Goal: Task Accomplishment & Management: Complete application form

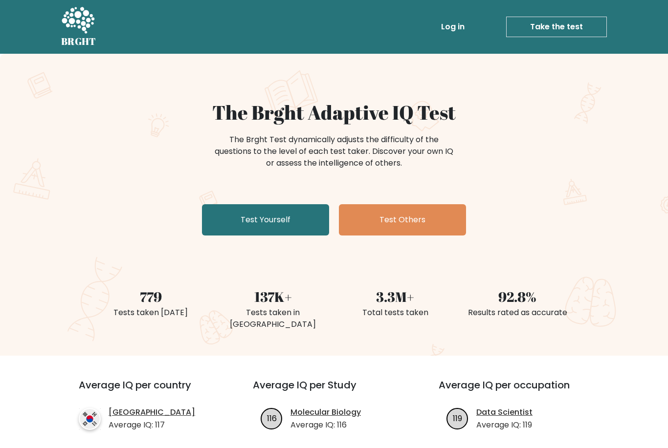
click at [276, 215] on link "Test Yourself" at bounding box center [265, 219] width 127 height 31
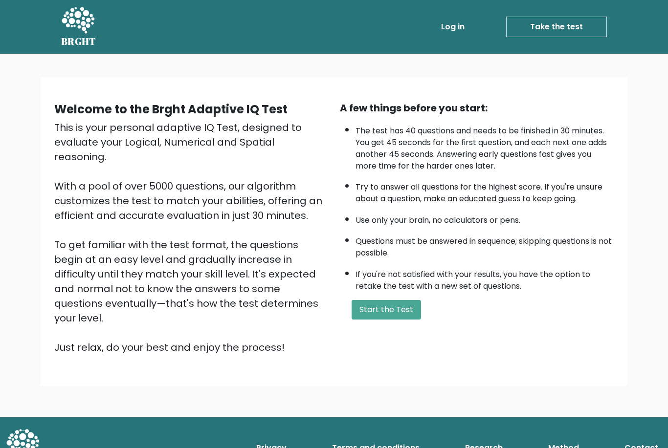
click at [395, 319] on button "Start the Test" at bounding box center [386, 310] width 69 height 20
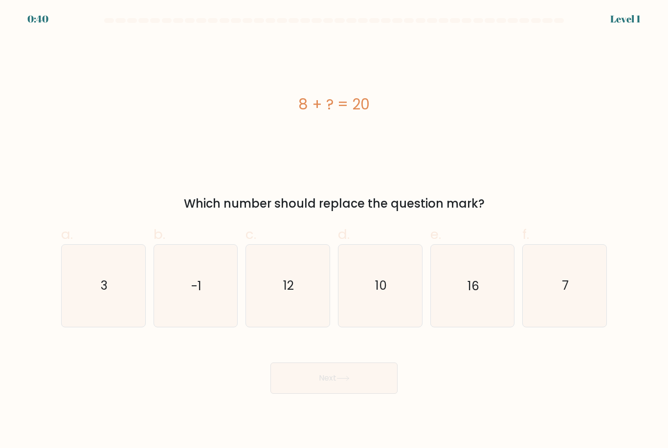
click at [296, 305] on icon "12" at bounding box center [288, 286] width 82 height 82
click at [334, 231] on input "c. 12" at bounding box center [334, 227] width 0 height 6
radio input "true"
click at [349, 393] on button "Next" at bounding box center [333, 378] width 127 height 31
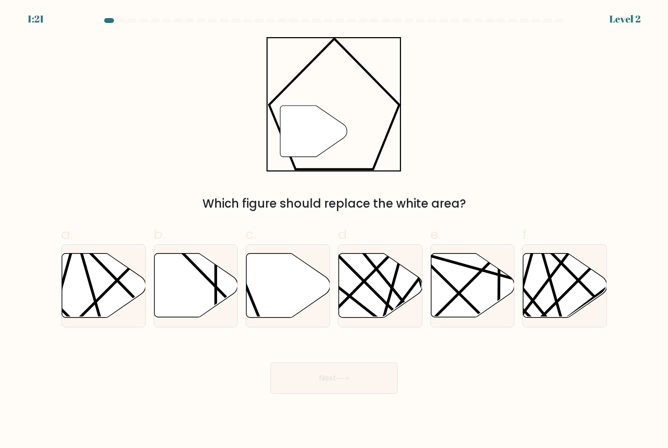
click at [278, 300] on icon at bounding box center [288, 286] width 84 height 64
click at [334, 231] on input "c." at bounding box center [334, 227] width 0 height 6
radio input "true"
click at [322, 394] on button "Next" at bounding box center [333, 378] width 127 height 31
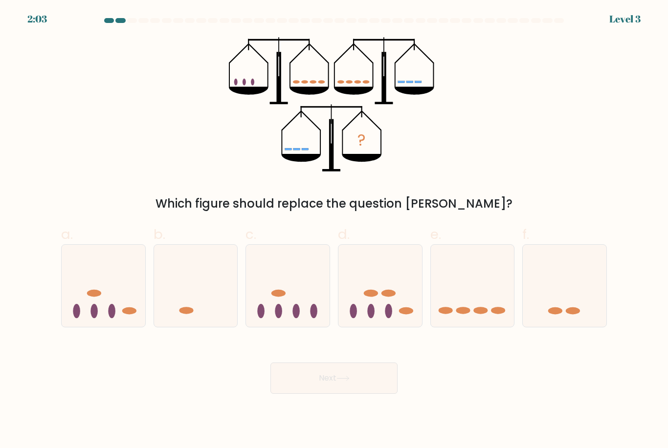
click at [429, 223] on form at bounding box center [334, 206] width 668 height 376
click at [471, 301] on icon at bounding box center [473, 285] width 84 height 69
click at [334, 231] on input "e." at bounding box center [334, 227] width 0 height 6
radio input "true"
click at [334, 390] on button "Next" at bounding box center [333, 378] width 127 height 31
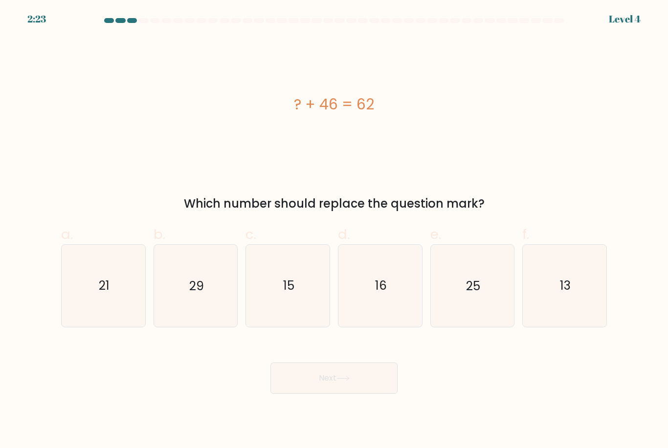
click at [382, 295] on text "16" at bounding box center [381, 286] width 12 height 17
click at [334, 231] on input "d. 16" at bounding box center [334, 227] width 0 height 6
radio input "true"
click at [355, 394] on button "Next" at bounding box center [333, 378] width 127 height 31
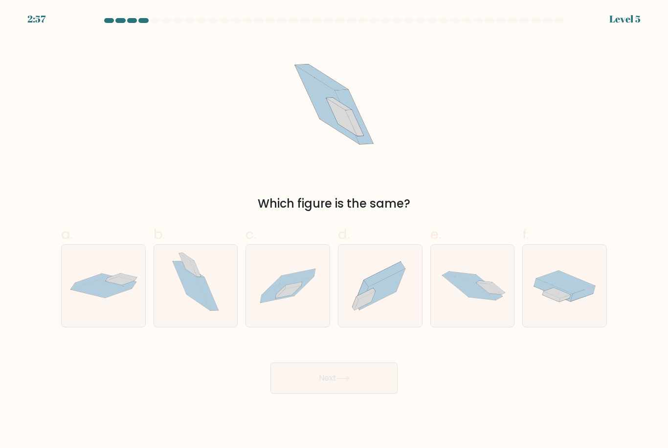
click at [379, 309] on icon at bounding box center [380, 286] width 84 height 74
click at [334, 231] on input "d." at bounding box center [334, 227] width 0 height 6
radio input "true"
click at [363, 380] on button "Next" at bounding box center [333, 378] width 127 height 31
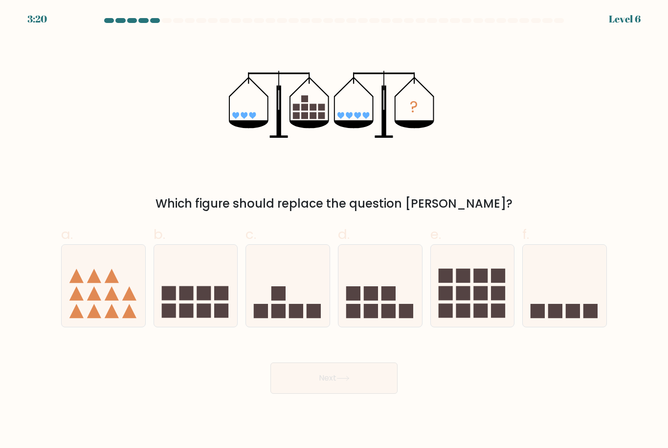
click at [480, 301] on rect at bounding box center [480, 293] width 14 height 14
click at [334, 231] on input "e." at bounding box center [334, 227] width 0 height 6
radio input "true"
click at [361, 388] on button "Next" at bounding box center [333, 378] width 127 height 31
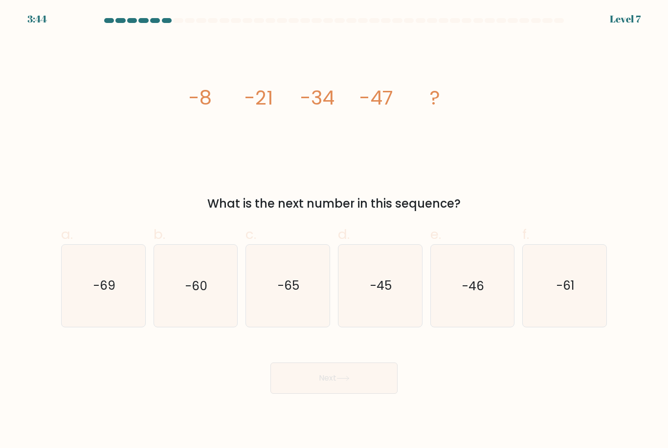
click at [213, 308] on icon "-60" at bounding box center [195, 286] width 82 height 82
click at [334, 231] on input "b. -60" at bounding box center [334, 227] width 0 height 6
radio input "true"
click at [359, 385] on button "Next" at bounding box center [333, 378] width 127 height 31
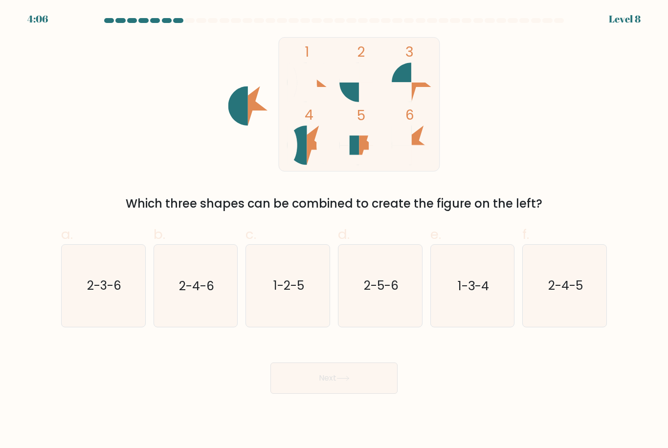
click at [114, 311] on icon "2-3-6" at bounding box center [104, 286] width 82 height 82
click at [334, 231] on input "a. 2-3-6" at bounding box center [334, 227] width 0 height 6
radio input "true"
click at [341, 379] on button "Next" at bounding box center [333, 378] width 127 height 31
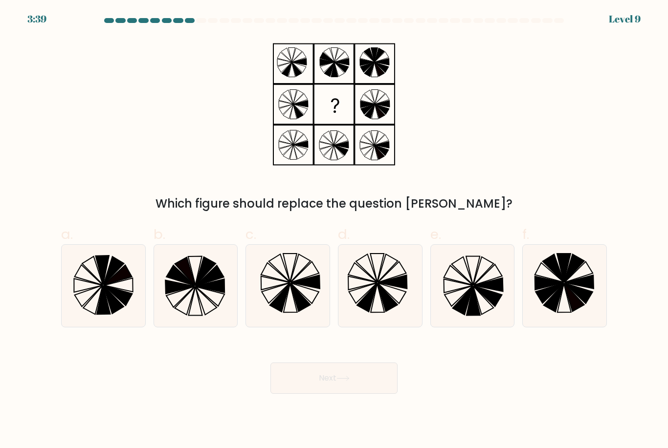
click at [451, 318] on icon at bounding box center [472, 286] width 82 height 82
click at [334, 231] on input "e." at bounding box center [334, 227] width 0 height 6
radio input "true"
click at [349, 381] on icon at bounding box center [343, 378] width 12 height 4
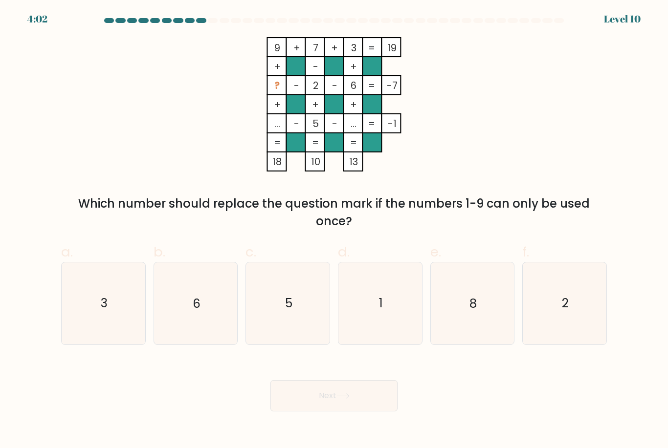
click at [352, 387] on div "Next" at bounding box center [333, 384] width 557 height 55
click at [387, 316] on icon "1" at bounding box center [380, 304] width 82 height 82
click at [334, 231] on input "d. 1" at bounding box center [334, 227] width 0 height 6
radio input "true"
click at [343, 230] on div "Which number should replace the question mark if the numbers 1-9 can only be us…" at bounding box center [334, 212] width 534 height 35
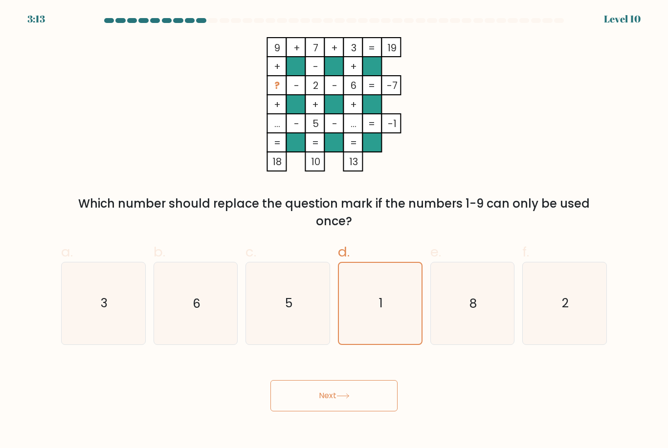
click at [352, 401] on button "Next" at bounding box center [333, 395] width 127 height 31
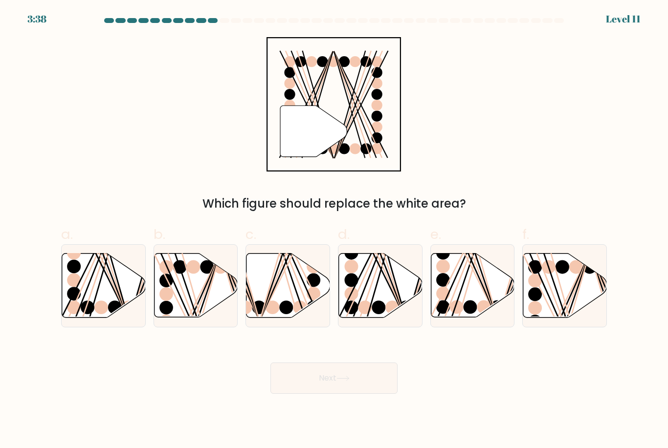
click at [112, 311] on ellipse at bounding box center [115, 308] width 14 height 14
click at [334, 231] on input "a." at bounding box center [334, 227] width 0 height 6
radio input "true"
click at [347, 394] on button "Next" at bounding box center [333, 378] width 127 height 31
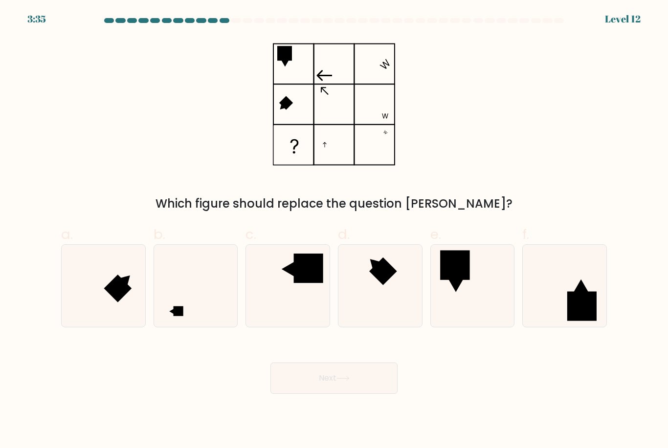
click at [176, 309] on icon at bounding box center [195, 286] width 82 height 82
click at [334, 231] on input "b." at bounding box center [334, 227] width 0 height 6
radio input "true"
click at [326, 393] on button "Next" at bounding box center [333, 378] width 127 height 31
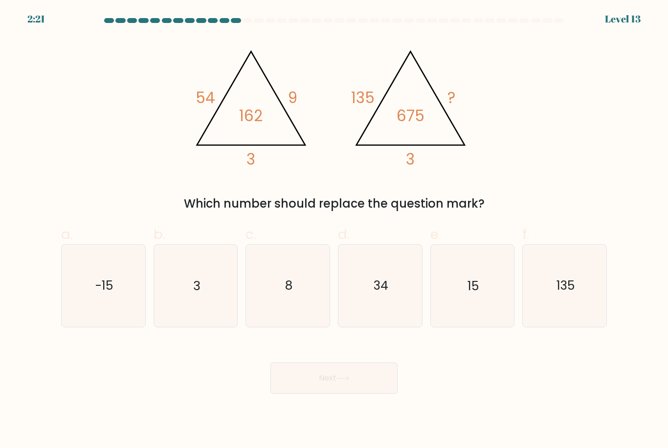
click at [297, 313] on icon "8" at bounding box center [288, 286] width 82 height 82
click at [334, 231] on input "c. 8" at bounding box center [334, 227] width 0 height 6
radio input "true"
click at [361, 394] on button "Next" at bounding box center [333, 378] width 127 height 31
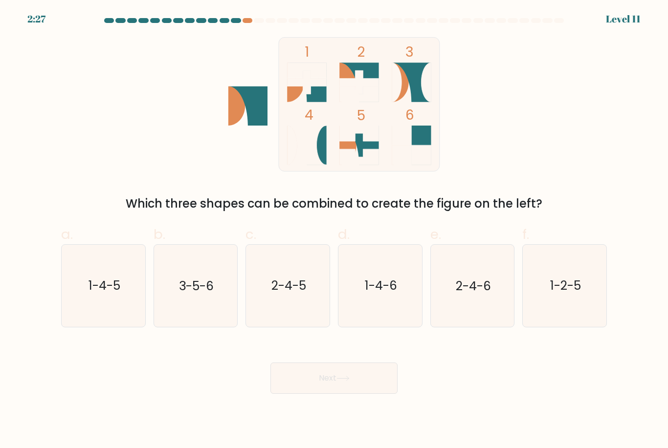
click at [564, 290] on text "1-2-5" at bounding box center [565, 286] width 31 height 17
click at [334, 231] on input "f. 1-2-5" at bounding box center [334, 227] width 0 height 6
radio input "true"
click at [362, 392] on button "Next" at bounding box center [333, 378] width 127 height 31
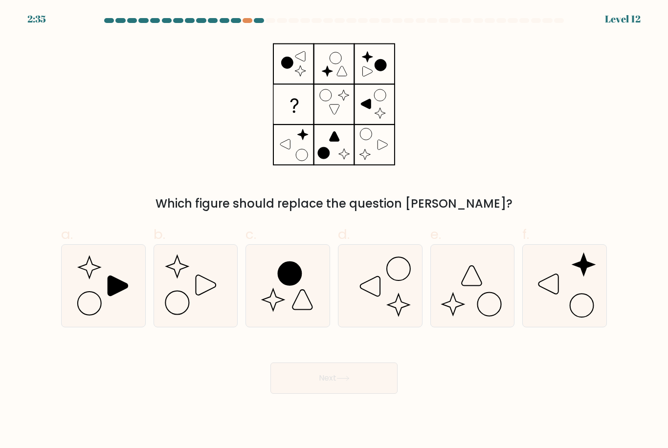
click at [212, 294] on icon at bounding box center [195, 286] width 82 height 82
click at [334, 231] on input "b." at bounding box center [334, 227] width 0 height 6
radio input "true"
click at [122, 303] on icon at bounding box center [104, 286] width 82 height 82
click at [334, 231] on input "a." at bounding box center [334, 227] width 0 height 6
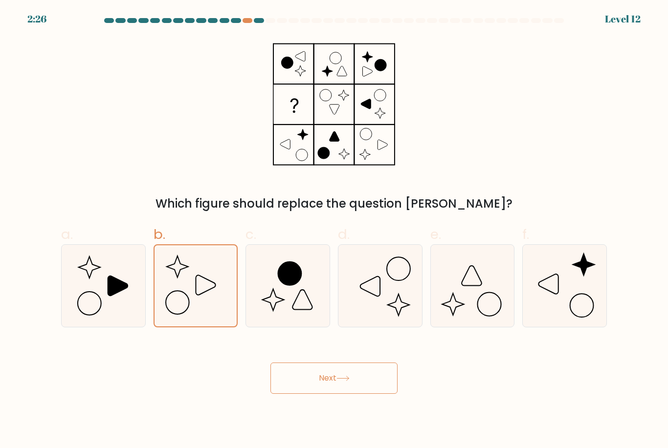
radio input "true"
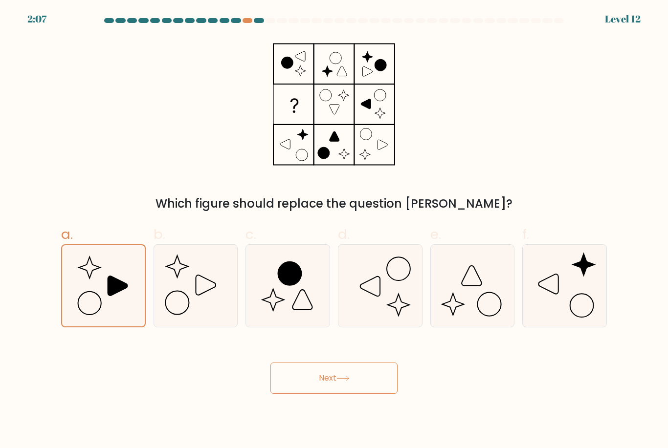
click at [349, 393] on button "Next" at bounding box center [333, 378] width 127 height 31
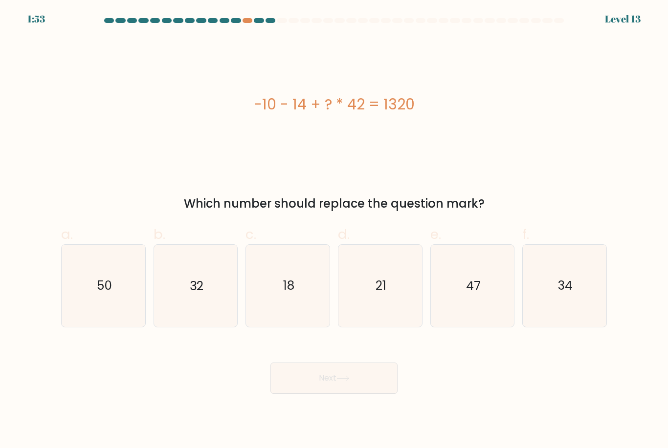
scroll to position [0, 0]
click at [213, 301] on icon "32" at bounding box center [195, 286] width 82 height 82
click at [334, 231] on input "b. 32" at bounding box center [334, 227] width 0 height 6
radio input "true"
click at [339, 382] on button "Next" at bounding box center [333, 378] width 127 height 31
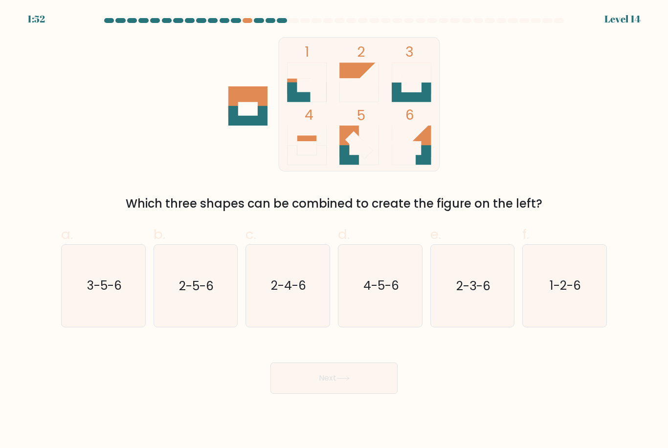
click at [215, 313] on icon "2-5-6" at bounding box center [195, 286] width 82 height 82
click at [334, 231] on input "b. 2-5-6" at bounding box center [334, 227] width 0 height 6
radio input "true"
click at [563, 295] on text "1-2-6" at bounding box center [565, 286] width 31 height 17
click at [334, 231] on input "f. 1-2-6" at bounding box center [334, 227] width 0 height 6
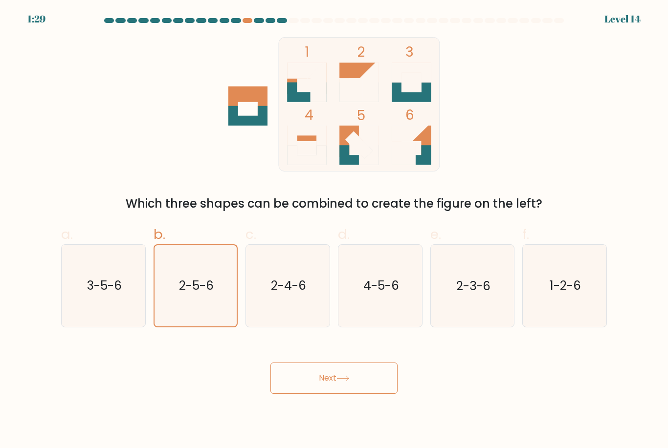
radio input "true"
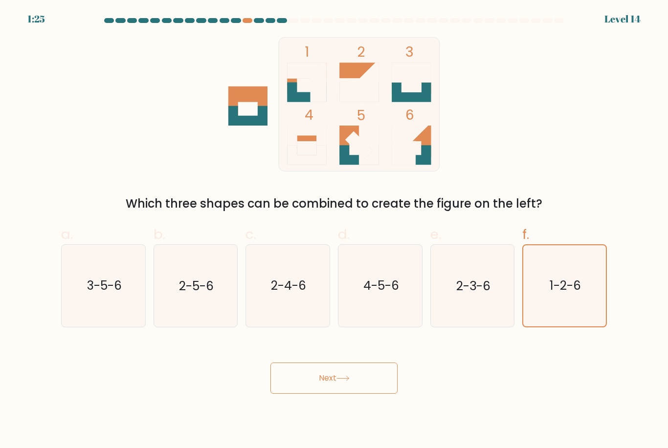
click at [336, 394] on button "Next" at bounding box center [333, 378] width 127 height 31
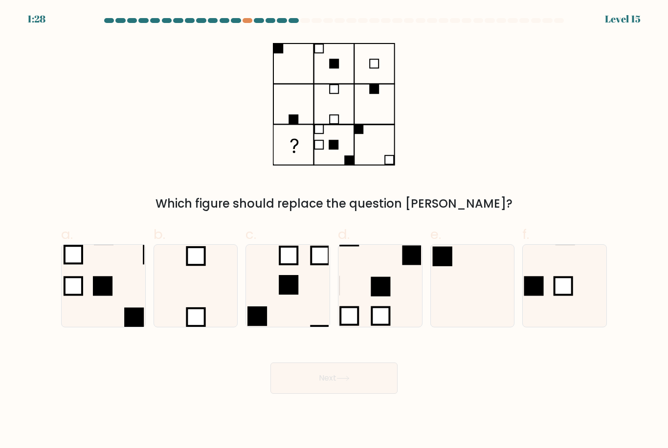
scroll to position [0, 0]
click at [567, 295] on rect at bounding box center [563, 287] width 18 height 18
click at [334, 231] on input "f." at bounding box center [334, 227] width 0 height 6
radio input "true"
click at [372, 389] on button "Next" at bounding box center [333, 378] width 127 height 31
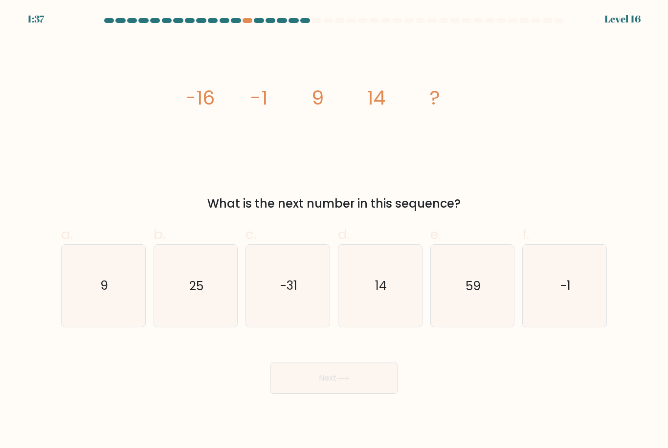
click at [375, 287] on text "14" at bounding box center [381, 286] width 12 height 17
click at [334, 231] on input "d. 14" at bounding box center [334, 227] width 0 height 6
radio input "true"
click at [365, 390] on button "Next" at bounding box center [333, 378] width 127 height 31
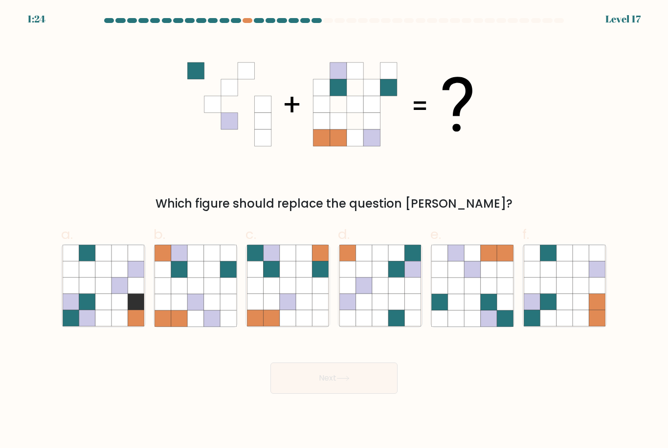
click at [302, 310] on icon at bounding box center [304, 302] width 16 height 16
click at [334, 231] on input "c." at bounding box center [334, 227] width 0 height 6
radio input "true"
click at [337, 389] on button "Next" at bounding box center [333, 378] width 127 height 31
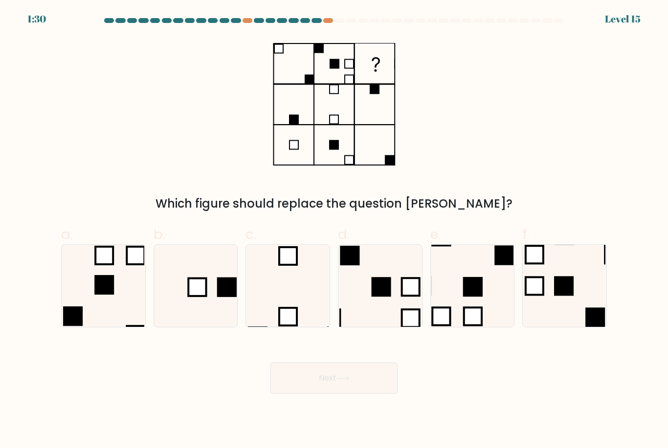
click at [207, 286] on icon at bounding box center [195, 286] width 82 height 82
click at [334, 231] on input "b." at bounding box center [334, 227] width 0 height 6
radio input "true"
click at [354, 393] on button "Next" at bounding box center [333, 378] width 127 height 31
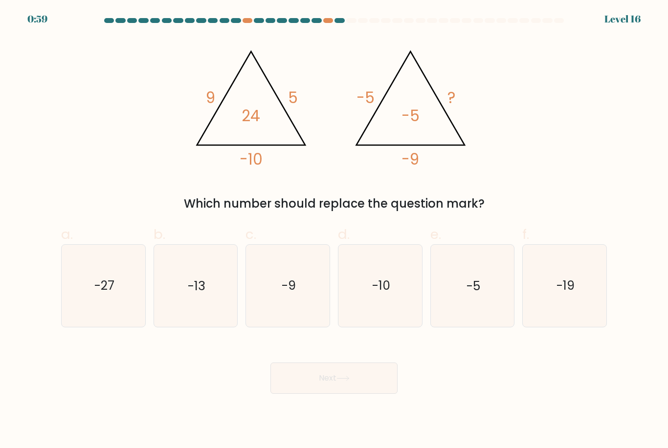
click at [193, 306] on icon "-13" at bounding box center [195, 286] width 82 height 82
click at [334, 231] on input "b. -13" at bounding box center [334, 227] width 0 height 6
radio input "true"
click at [447, 310] on icon "-5" at bounding box center [472, 286] width 82 height 82
click at [334, 231] on input "e. -5" at bounding box center [334, 227] width 0 height 6
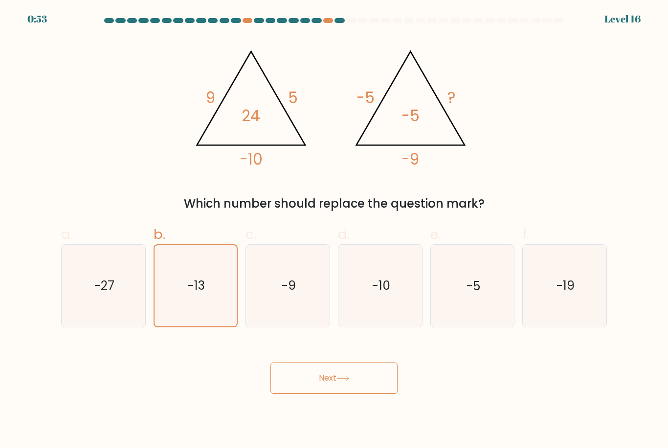
radio input "true"
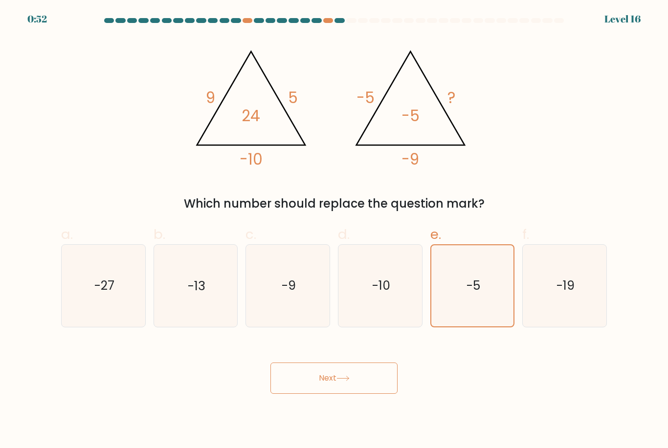
click at [210, 319] on icon "-13" at bounding box center [195, 286] width 82 height 82
click at [334, 231] on input "b. -13" at bounding box center [334, 227] width 0 height 6
radio input "true"
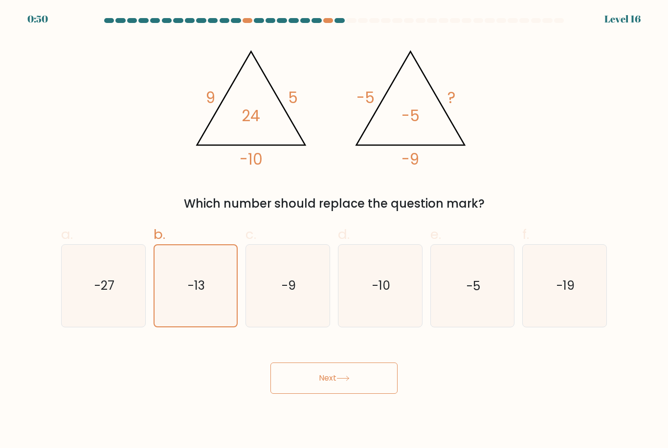
click at [332, 375] on button "Next" at bounding box center [333, 378] width 127 height 31
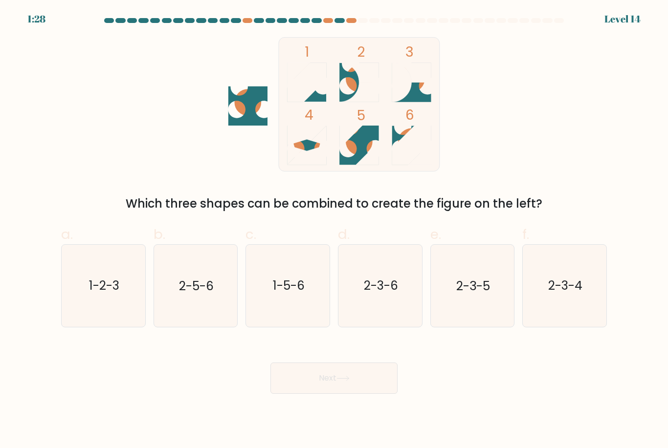
click at [412, 202] on div "1 2 3 4 5 6 Which three shapes can be combined to create the figure on the left?" at bounding box center [333, 125] width 557 height 176
click at [201, 308] on icon "2-5-6" at bounding box center [195, 286] width 82 height 82
click at [334, 231] on input "b. 2-5-6" at bounding box center [334, 227] width 0 height 6
radio input "true"
click at [298, 311] on icon "1-5-6" at bounding box center [288, 286] width 82 height 82
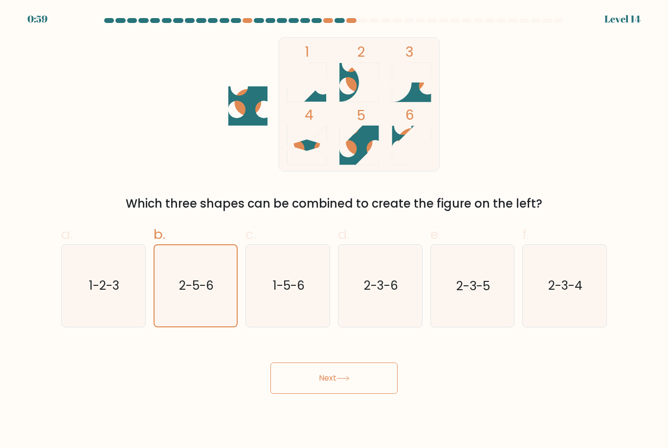
click at [334, 231] on input "c. 1-5-6" at bounding box center [334, 227] width 0 height 6
radio input "true"
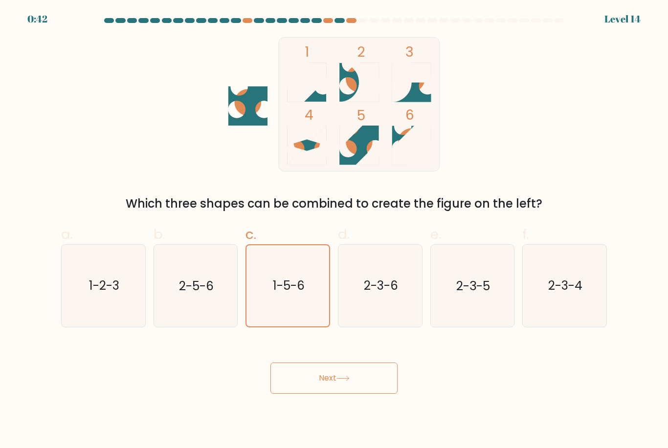
click at [355, 394] on button "Next" at bounding box center [333, 378] width 127 height 31
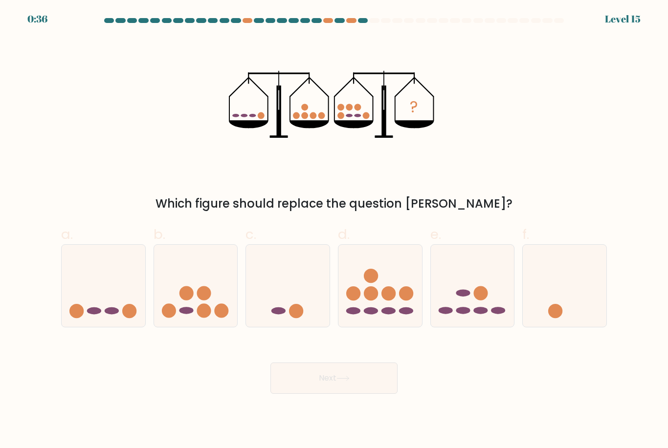
click at [187, 314] on icon at bounding box center [196, 285] width 84 height 69
click at [334, 231] on input "b." at bounding box center [334, 227] width 0 height 6
radio input "true"
click at [372, 314] on icon at bounding box center [380, 285] width 84 height 69
click at [334, 231] on input "d." at bounding box center [334, 227] width 0 height 6
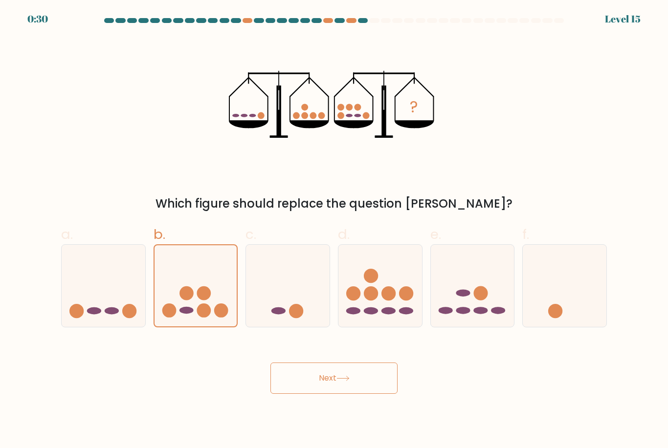
radio input "true"
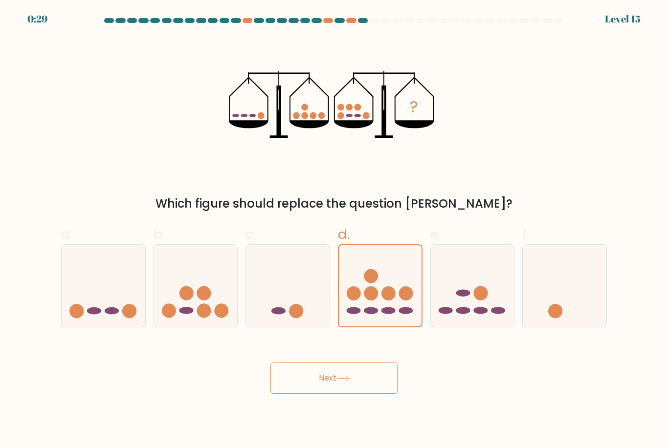
click at [209, 318] on circle at bounding box center [204, 311] width 14 height 14
click at [334, 231] on input "b." at bounding box center [334, 227] width 0 height 6
radio input "true"
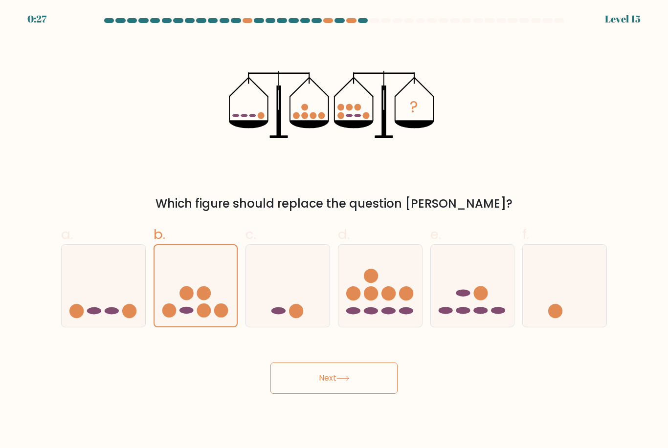
click at [335, 389] on button "Next" at bounding box center [333, 378] width 127 height 31
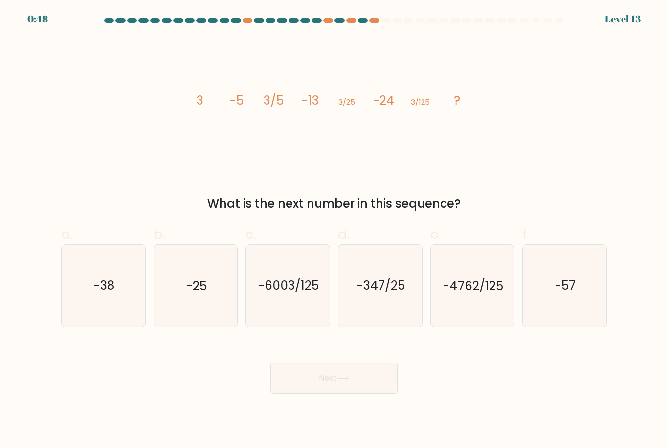
click at [117, 327] on icon "-38" at bounding box center [104, 286] width 82 height 82
click at [334, 231] on input "a. -38" at bounding box center [334, 227] width 0 height 6
radio input "true"
click at [218, 308] on icon "-25" at bounding box center [195, 286] width 82 height 82
click at [334, 231] on input "b. -25" at bounding box center [334, 227] width 0 height 6
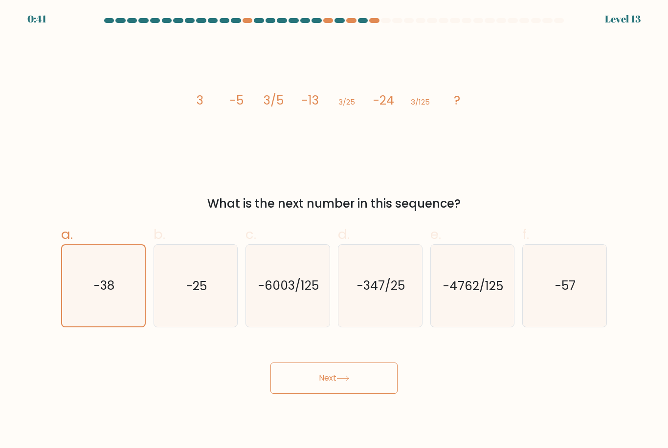
radio input "true"
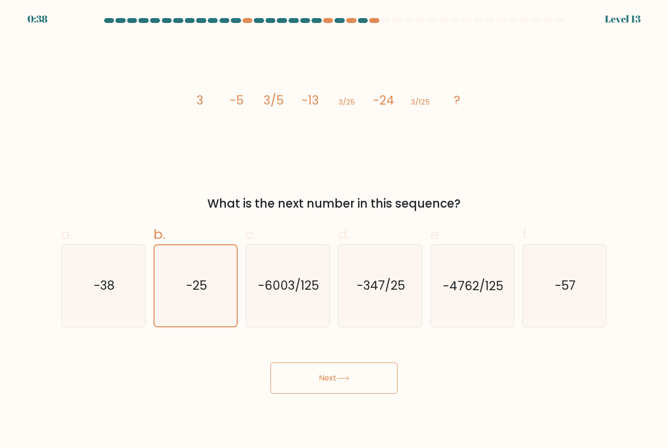
click at [126, 301] on icon "-38" at bounding box center [104, 286] width 82 height 82
click at [334, 231] on input "a. -38" at bounding box center [334, 227] width 0 height 6
radio input "true"
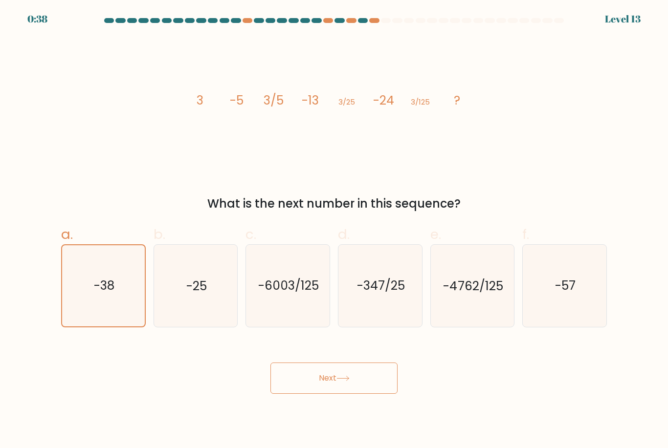
click at [335, 390] on button "Next" at bounding box center [333, 378] width 127 height 31
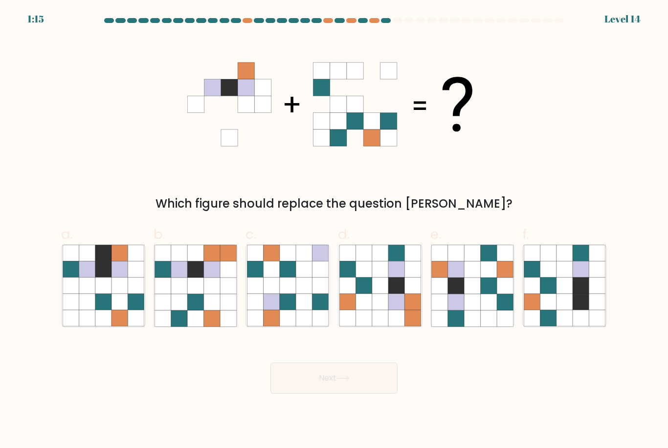
click at [205, 310] on icon at bounding box center [212, 302] width 16 height 16
click at [334, 231] on input "b." at bounding box center [334, 227] width 0 height 6
radio input "true"
click at [293, 294] on icon at bounding box center [288, 286] width 16 height 16
click at [334, 231] on input "c." at bounding box center [334, 227] width 0 height 6
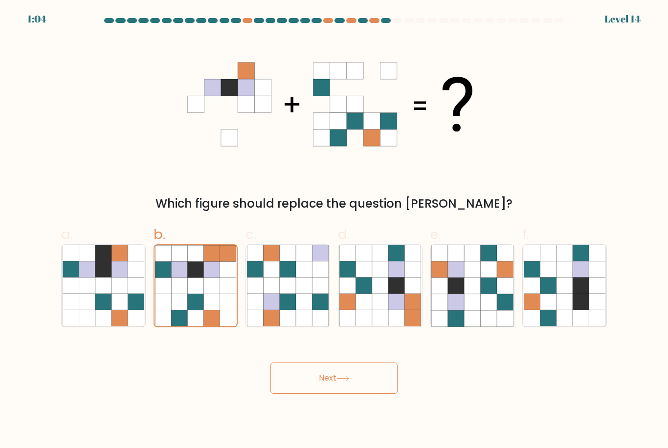
radio input "true"
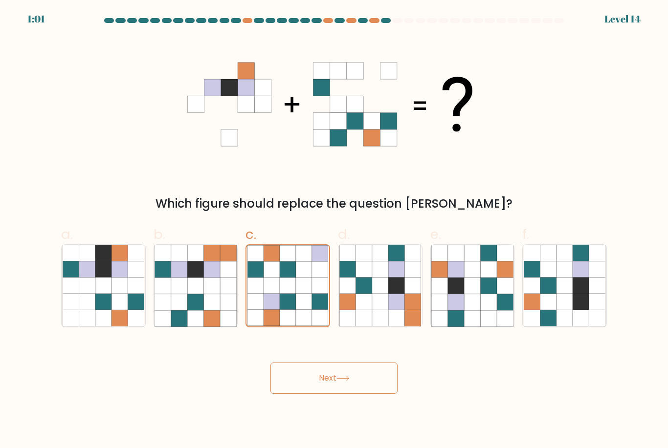
click at [218, 310] on icon at bounding box center [212, 302] width 16 height 16
click at [334, 231] on input "b." at bounding box center [334, 227] width 0 height 6
radio input "true"
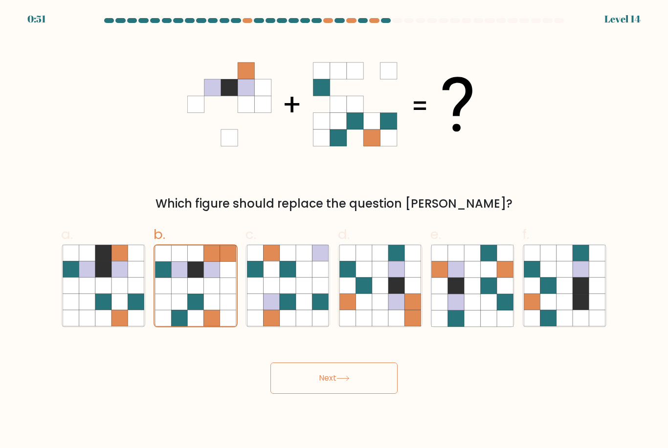
click at [325, 394] on button "Next" at bounding box center [333, 378] width 127 height 31
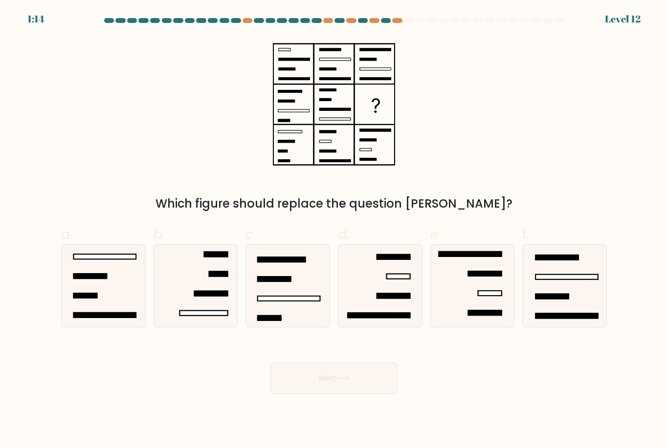
click at [144, 314] on icon at bounding box center [104, 286] width 82 height 82
click at [334, 231] on input "a." at bounding box center [334, 227] width 0 height 6
radio input "true"
click at [349, 391] on button "Next" at bounding box center [333, 378] width 127 height 31
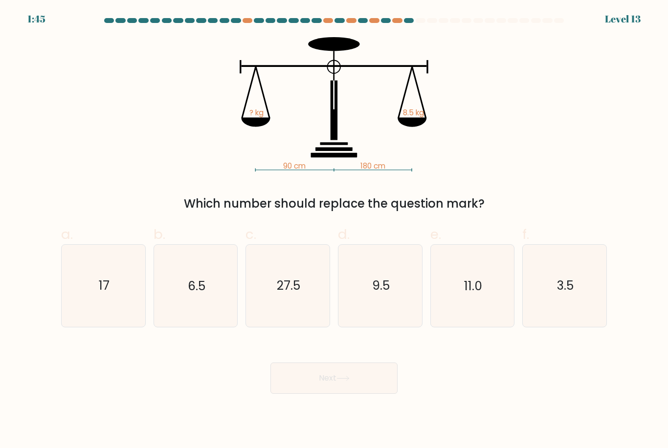
click at [122, 303] on icon "17" at bounding box center [104, 286] width 82 height 82
click at [334, 231] on input "a. 17" at bounding box center [334, 227] width 0 height 6
radio input "true"
click at [362, 388] on button "Next" at bounding box center [333, 378] width 127 height 31
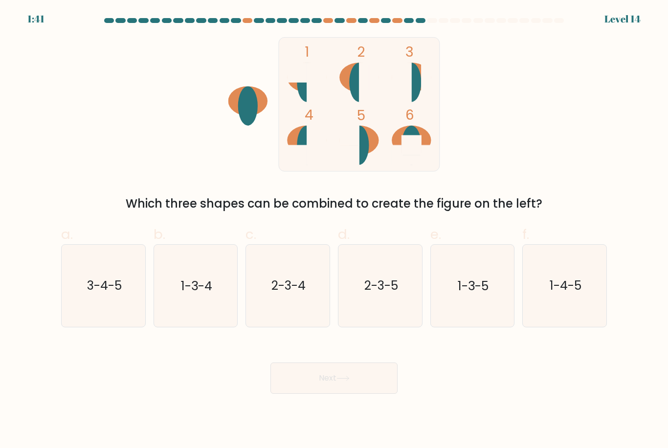
click at [571, 289] on text "1-4-5" at bounding box center [566, 286] width 32 height 17
click at [334, 231] on input "f. 1-4-5" at bounding box center [334, 227] width 0 height 6
radio input "true"
click at [346, 394] on button "Next" at bounding box center [333, 378] width 127 height 31
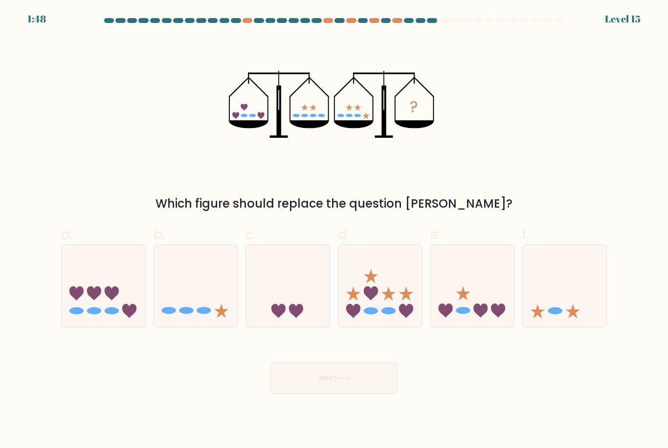
click at [484, 301] on icon at bounding box center [473, 285] width 84 height 69
click at [334, 231] on input "e." at bounding box center [334, 227] width 0 height 6
radio input "true"
click at [361, 381] on button "Next" at bounding box center [333, 378] width 127 height 31
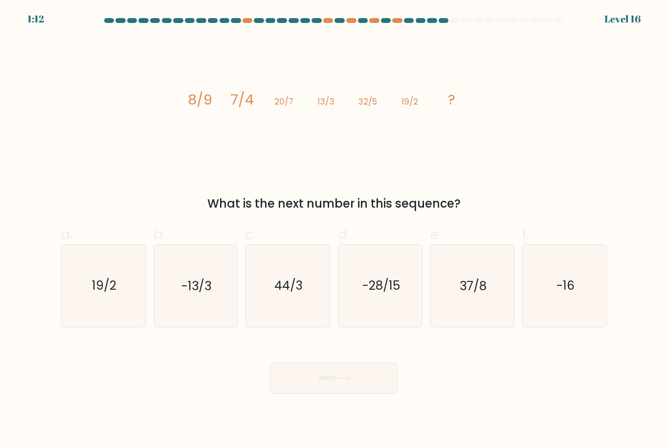
click at [472, 317] on icon "37/8" at bounding box center [472, 286] width 82 height 82
click at [334, 231] on input "e. 37/8" at bounding box center [334, 227] width 0 height 6
radio input "true"
click at [305, 320] on icon "44/3" at bounding box center [288, 286] width 82 height 82
click at [334, 231] on input "c. 44/3" at bounding box center [334, 227] width 0 height 6
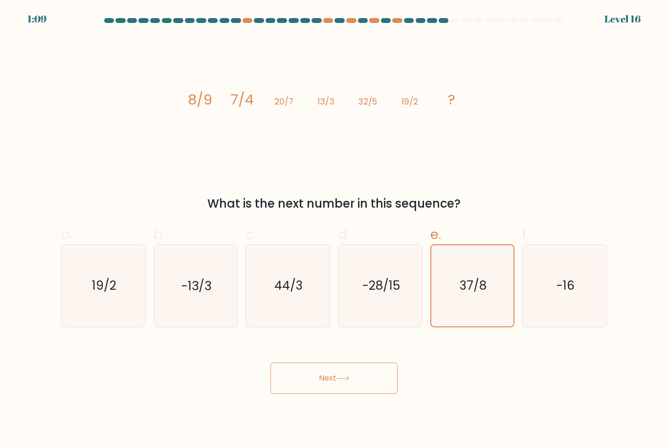
radio input "true"
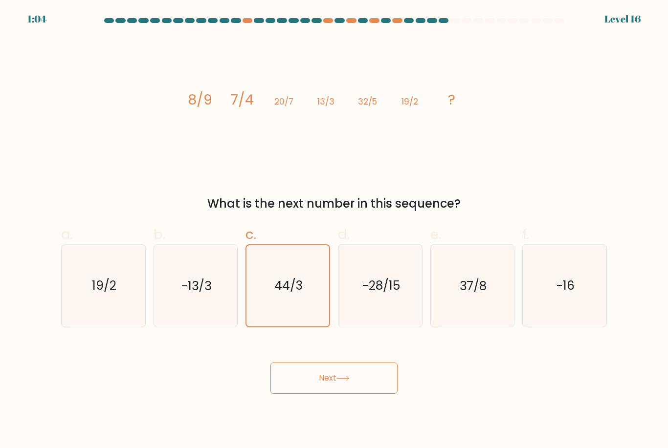
click at [347, 381] on button "Next" at bounding box center [333, 378] width 127 height 31
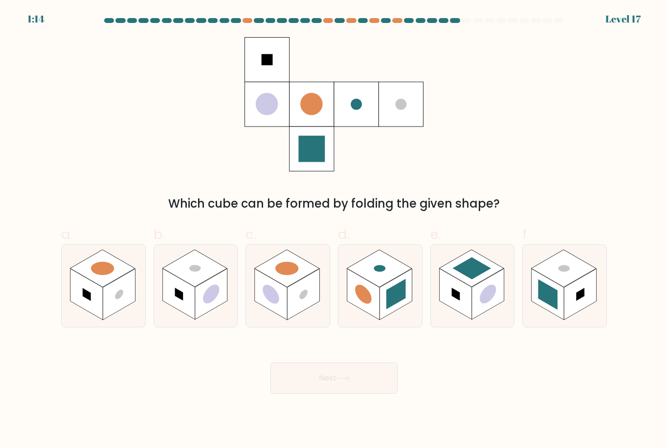
click at [388, 292] on rect at bounding box center [395, 294] width 32 height 51
click at [334, 231] on input "d." at bounding box center [334, 227] width 0 height 6
radio input "true"
click at [356, 382] on button "Next" at bounding box center [333, 378] width 127 height 31
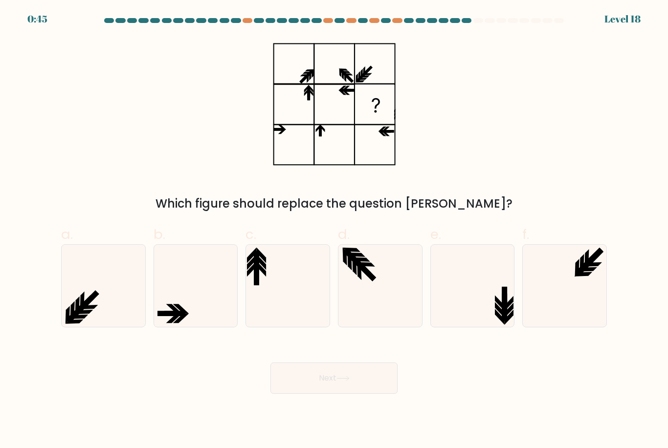
click at [202, 282] on icon at bounding box center [195, 286] width 82 height 82
click at [334, 231] on input "b." at bounding box center [334, 227] width 0 height 6
radio input "true"
click at [574, 271] on icon at bounding box center [565, 286] width 82 height 82
click at [334, 231] on input "f." at bounding box center [334, 227] width 0 height 6
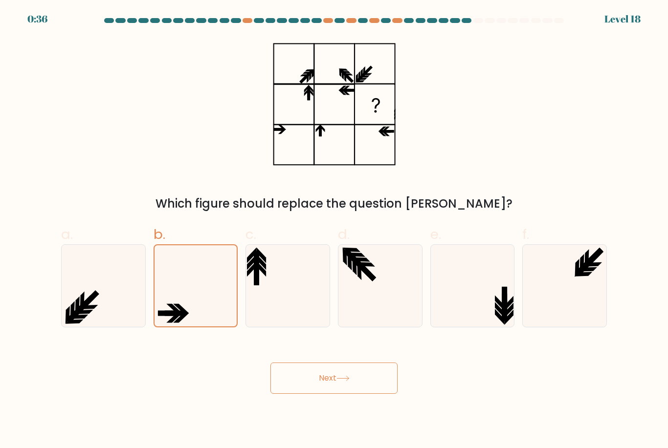
radio input "true"
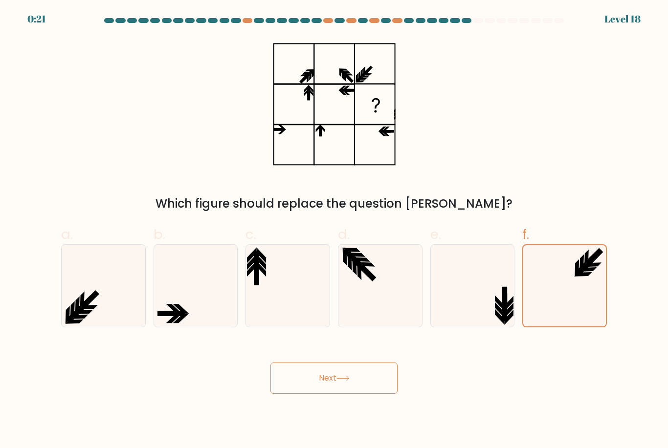
click at [364, 274] on icon at bounding box center [367, 273] width 18 height 18
click at [334, 231] on input "d." at bounding box center [334, 227] width 0 height 6
radio input "true"
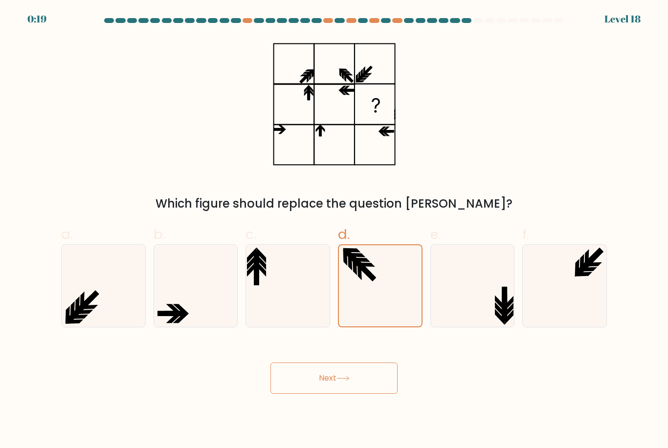
click at [310, 274] on icon at bounding box center [288, 286] width 82 height 82
click at [334, 231] on input "c." at bounding box center [334, 227] width 0 height 6
radio input "true"
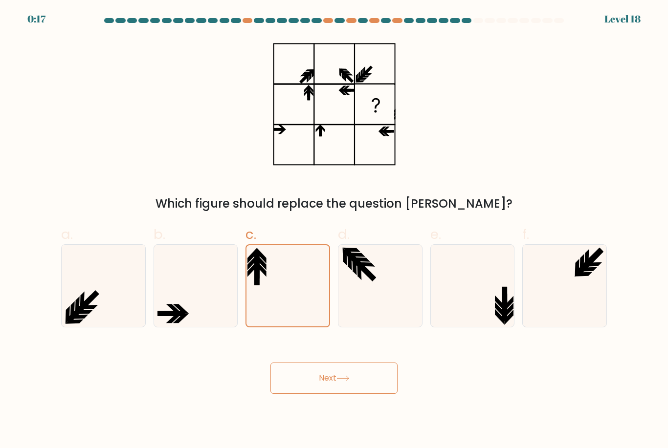
click at [358, 386] on button "Next" at bounding box center [333, 378] width 127 height 31
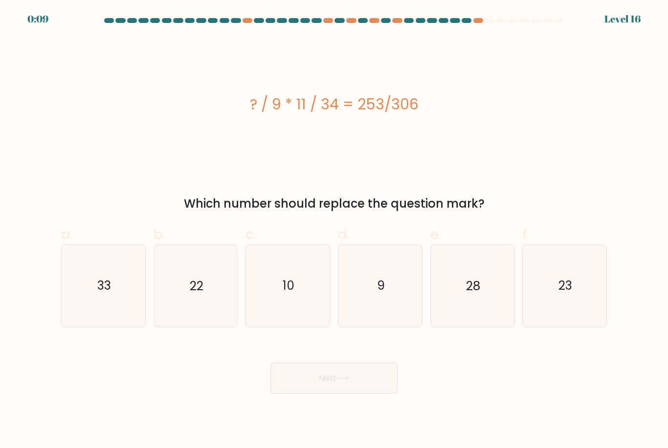
click at [553, 290] on icon "23" at bounding box center [565, 286] width 82 height 82
click at [334, 231] on input "f. 23" at bounding box center [334, 227] width 0 height 6
radio input "true"
click at [349, 381] on icon at bounding box center [342, 378] width 13 height 5
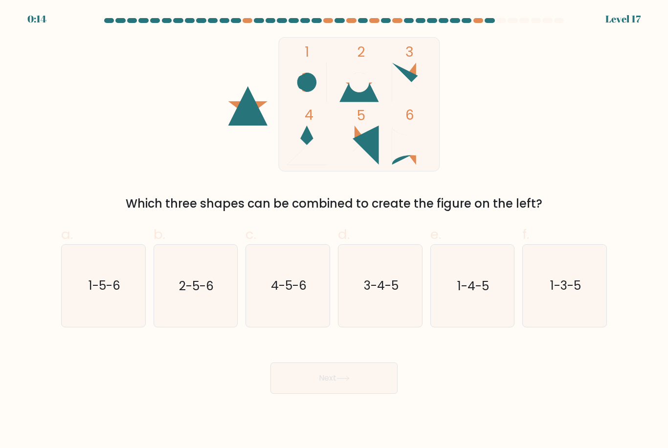
click at [391, 295] on text "3-4-5" at bounding box center [380, 286] width 35 height 17
click at [334, 231] on input "d. 3-4-5" at bounding box center [334, 227] width 0 height 6
radio input "true"
click at [349, 381] on button "Next" at bounding box center [333, 378] width 127 height 31
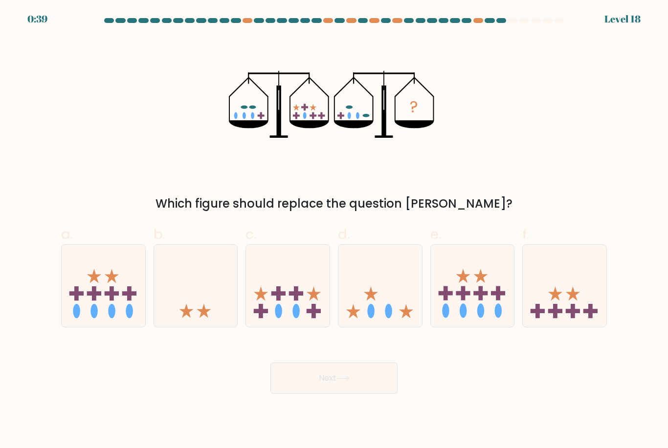
click at [430, 300] on div at bounding box center [472, 285] width 85 height 83
click at [334, 231] on input "e." at bounding box center [334, 227] width 0 height 6
radio input "true"
click at [307, 320] on icon at bounding box center [288, 285] width 84 height 69
click at [334, 231] on input "c." at bounding box center [334, 227] width 0 height 6
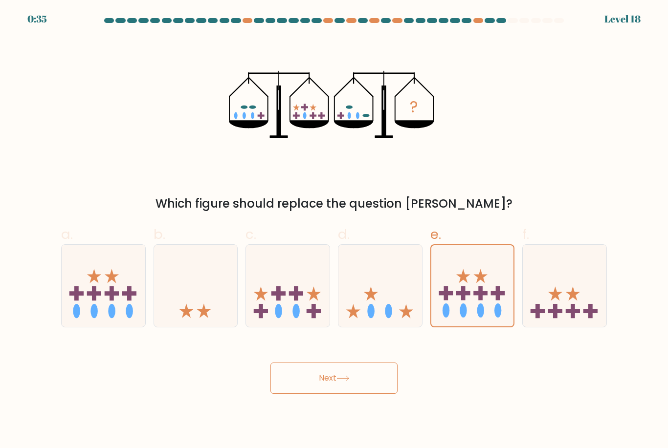
radio input "true"
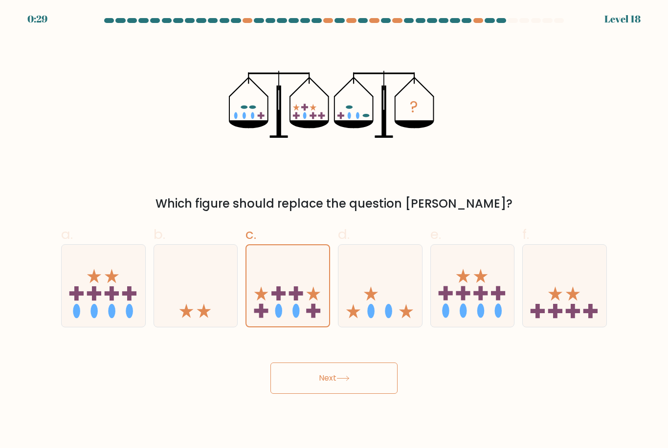
click at [373, 315] on ellipse at bounding box center [370, 311] width 7 height 14
click at [334, 231] on input "d." at bounding box center [334, 227] width 0 height 6
radio input "true"
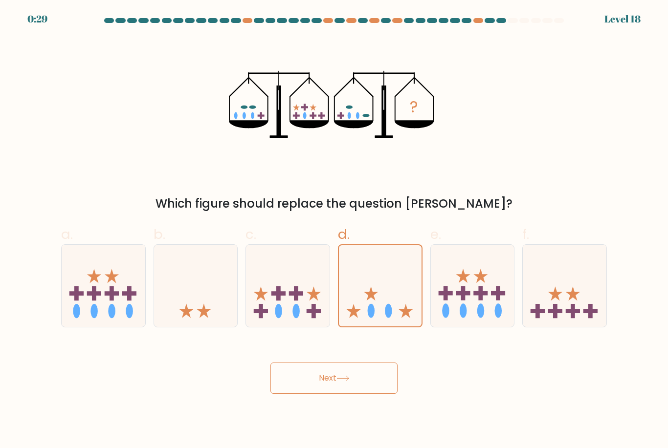
click at [331, 387] on button "Next" at bounding box center [333, 378] width 127 height 31
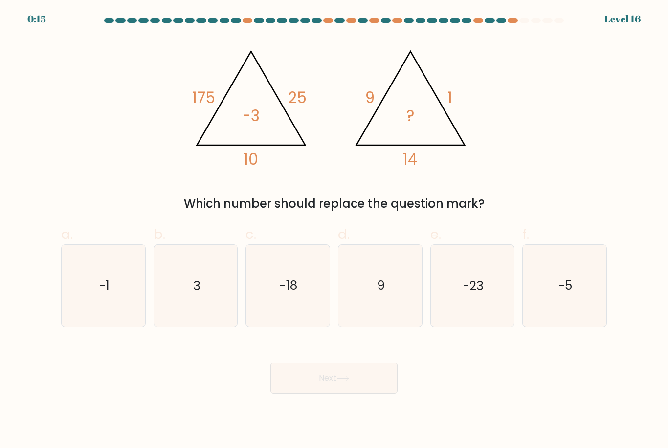
click at [477, 314] on icon "-23" at bounding box center [472, 286] width 82 height 82
click at [334, 231] on input "e. -23" at bounding box center [334, 227] width 0 height 6
radio input "true"
click at [294, 306] on icon "-18" at bounding box center [288, 286] width 82 height 82
click at [334, 231] on input "c. -18" at bounding box center [334, 227] width 0 height 6
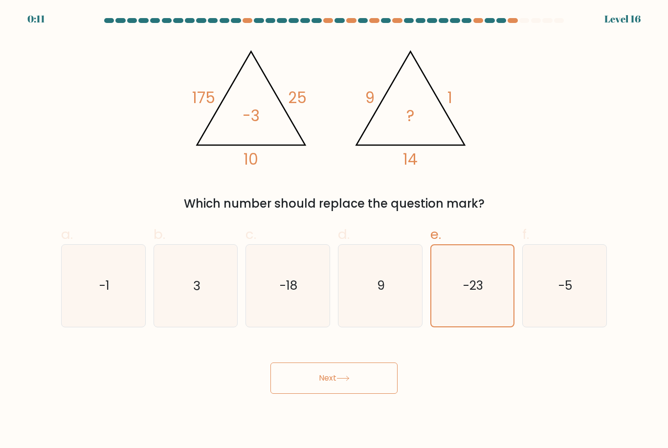
radio input "true"
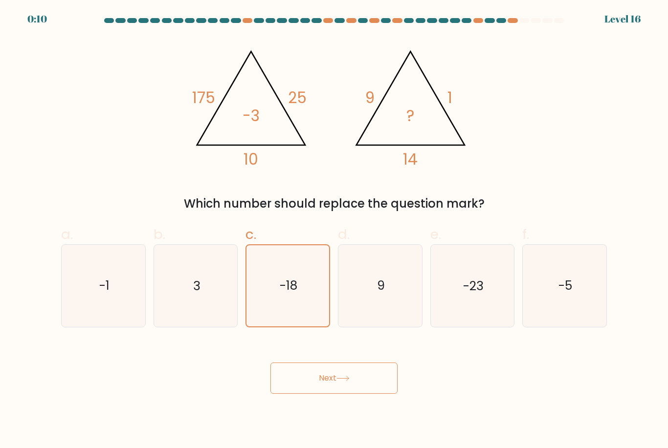
click at [336, 394] on button "Next" at bounding box center [333, 378] width 127 height 31
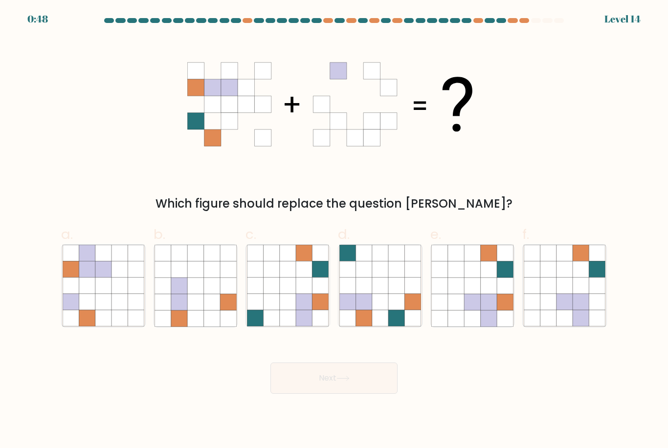
click at [104, 310] on icon at bounding box center [103, 302] width 16 height 16
click at [334, 231] on input "a." at bounding box center [334, 227] width 0 height 6
radio input "true"
click at [491, 294] on icon at bounding box center [489, 286] width 16 height 16
click at [334, 231] on input "e." at bounding box center [334, 227] width 0 height 6
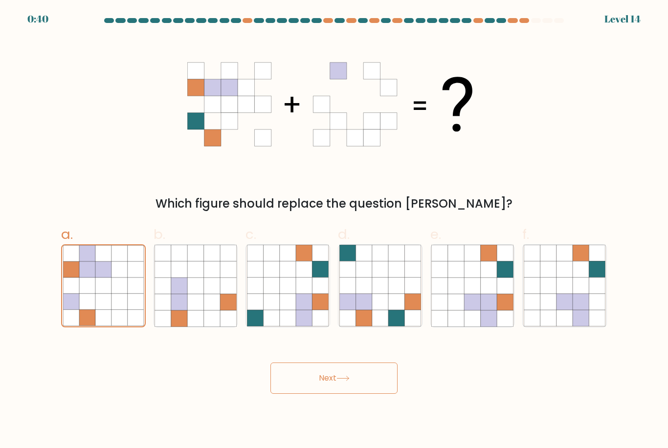
radio input "true"
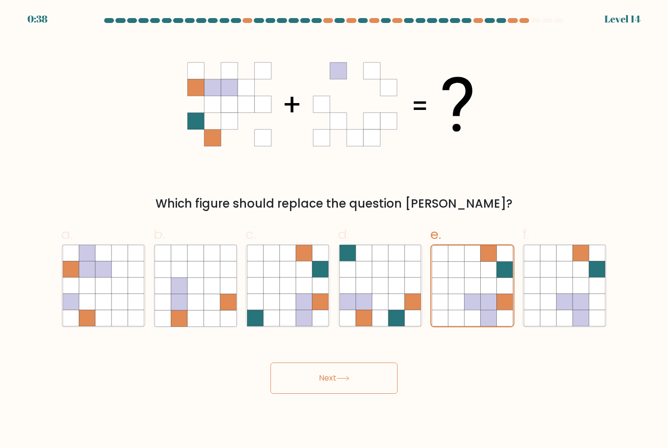
click at [363, 383] on button "Next" at bounding box center [333, 378] width 127 height 31
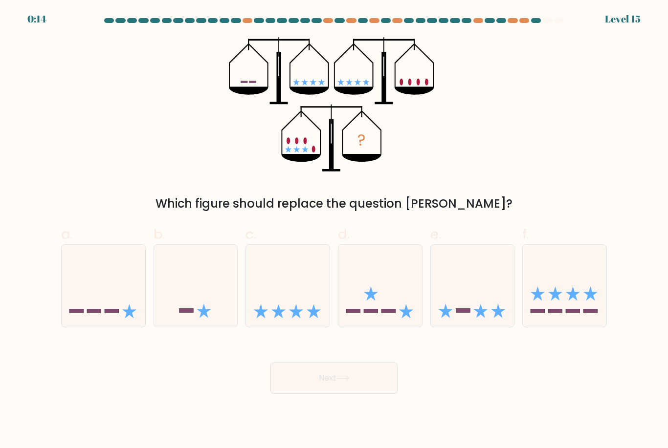
click at [128, 306] on icon at bounding box center [104, 285] width 84 height 69
click at [334, 231] on input "a." at bounding box center [334, 227] width 0 height 6
radio input "true"
click at [366, 389] on button "Next" at bounding box center [333, 378] width 127 height 31
click at [356, 384] on button "Next" at bounding box center [333, 378] width 127 height 31
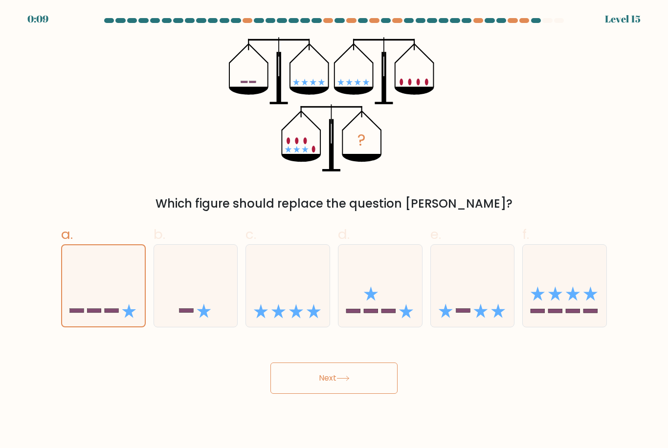
click at [333, 381] on button "Next" at bounding box center [333, 378] width 127 height 31
click at [328, 394] on button "Next" at bounding box center [333, 378] width 127 height 31
click at [330, 382] on button "Next" at bounding box center [333, 378] width 127 height 31
click at [329, 382] on button "Next" at bounding box center [333, 378] width 127 height 31
click at [327, 386] on button "Next" at bounding box center [333, 378] width 127 height 31
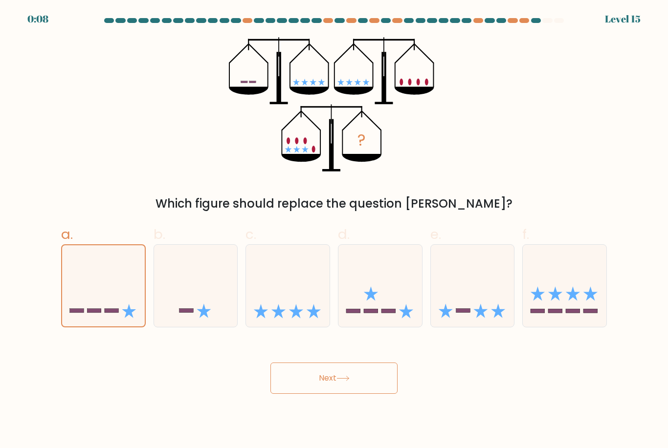
click at [327, 385] on button "Next" at bounding box center [333, 378] width 127 height 31
click at [326, 387] on button "Next" at bounding box center [333, 378] width 127 height 31
click at [332, 363] on button "Next" at bounding box center [333, 378] width 127 height 31
click at [183, 259] on icon at bounding box center [196, 285] width 84 height 69
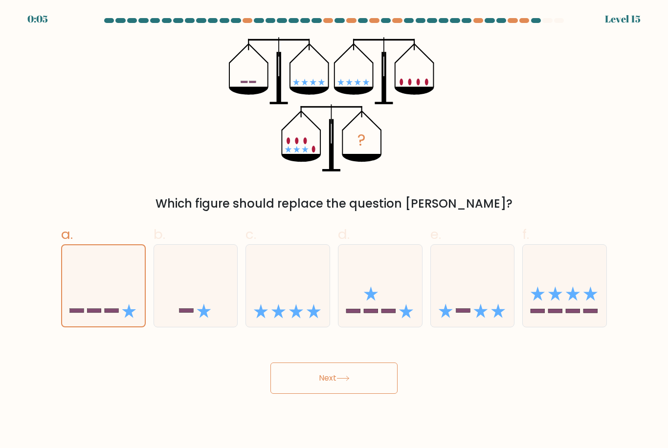
click at [334, 231] on input "b." at bounding box center [334, 227] width 0 height 6
radio input "true"
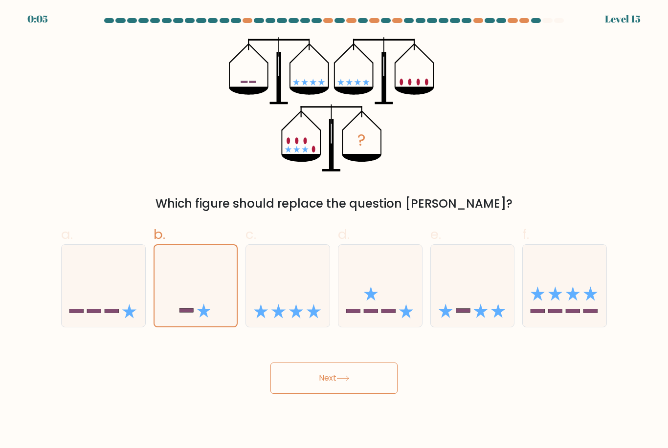
click at [123, 269] on icon at bounding box center [104, 285] width 84 height 69
click at [334, 231] on input "a." at bounding box center [334, 227] width 0 height 6
radio input "true"
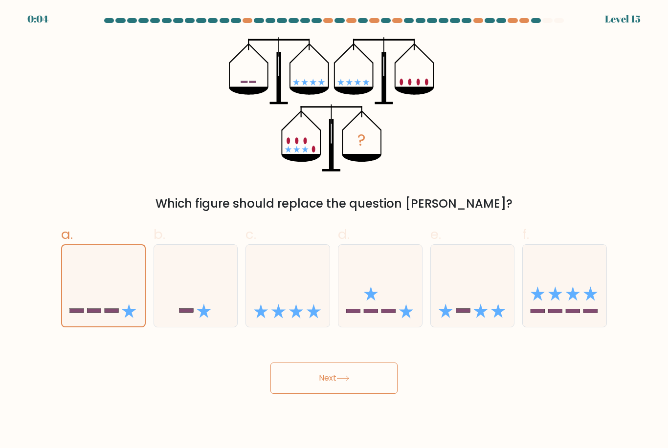
click at [340, 363] on button "Next" at bounding box center [333, 378] width 127 height 31
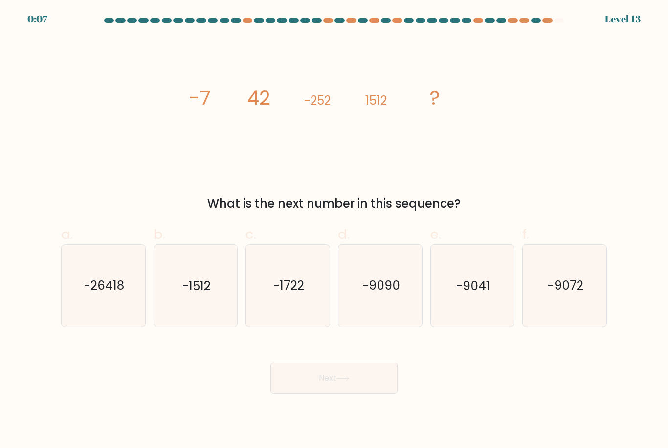
click at [214, 309] on icon "-1512" at bounding box center [195, 286] width 82 height 82
click at [334, 231] on input "b. -1512" at bounding box center [334, 227] width 0 height 6
radio input "true"
click at [323, 391] on button "Next" at bounding box center [333, 378] width 127 height 31
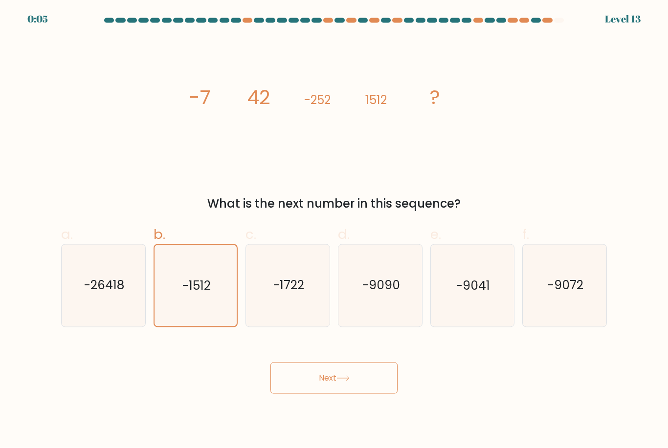
click at [330, 394] on button "Next" at bounding box center [333, 378] width 127 height 31
click at [343, 381] on icon at bounding box center [342, 378] width 13 height 5
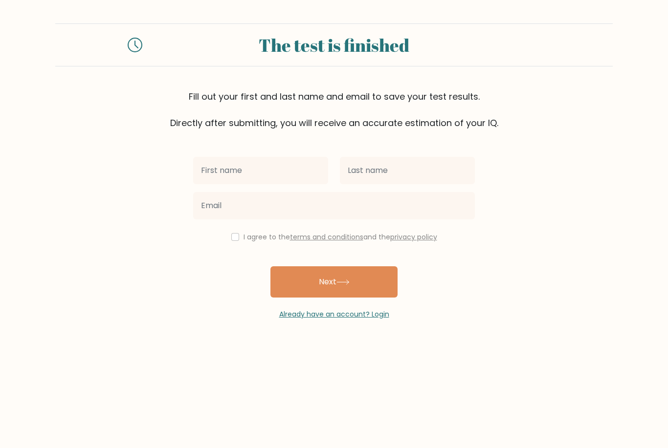
scroll to position [3, 0]
click at [218, 160] on input "text" at bounding box center [260, 170] width 135 height 27
click at [222, 167] on input "text" at bounding box center [260, 170] width 135 height 27
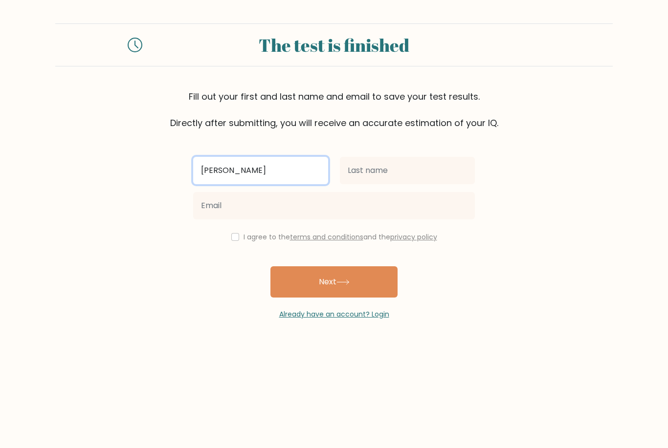
click at [255, 166] on input "Amanuel" at bounding box center [260, 170] width 135 height 27
type input "A"
type input "Just"
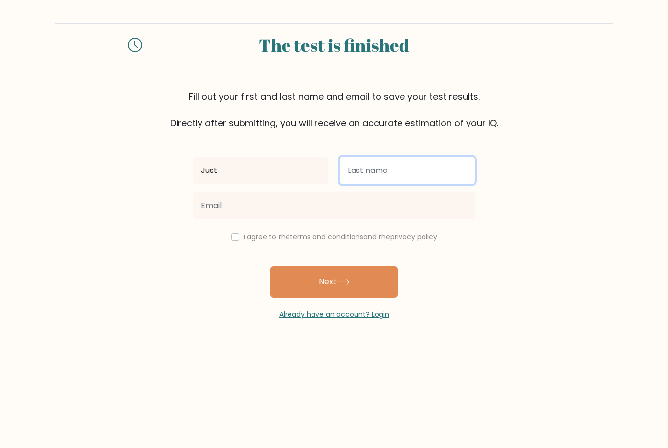
click at [401, 163] on input "text" at bounding box center [407, 170] width 135 height 27
type input "Wafer"
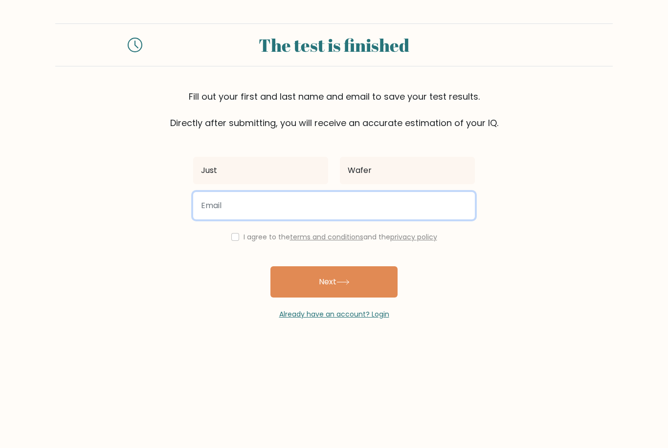
click at [329, 198] on input "email" at bounding box center [334, 205] width 282 height 27
type input "justawafer@gmail.com"
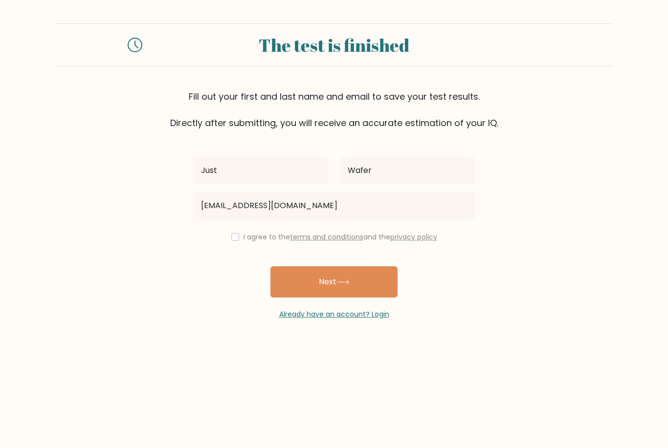
click at [235, 233] on input "checkbox" at bounding box center [235, 237] width 8 height 8
checkbox input "true"
click at [346, 276] on button "Next" at bounding box center [333, 281] width 127 height 31
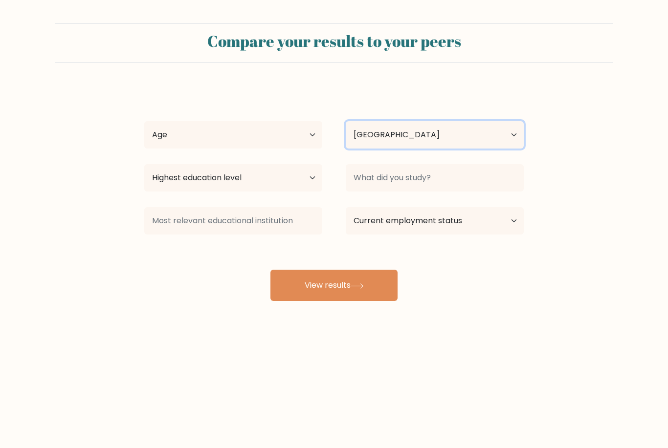
click at [502, 133] on select "Country Afghanistan Albania Algeria American Samoa Andorra Angola Anguilla Anta…" at bounding box center [435, 134] width 178 height 27
select select "ET"
click at [370, 286] on button "View results" at bounding box center [333, 285] width 127 height 31
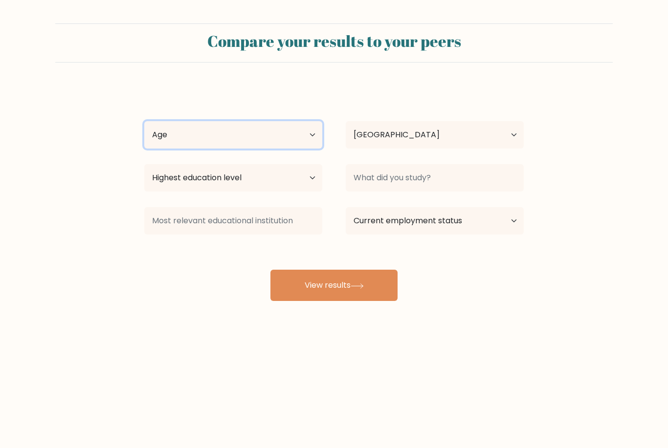
click at [290, 139] on select "Age Under 18 years old 18-24 years old 25-34 years old 35-44 years old 45-54 ye…" at bounding box center [233, 134] width 178 height 27
click at [298, 131] on select "Age Under 18 years old 18-24 years old 25-34 years old 35-44 years old 45-54 ye…" at bounding box center [233, 134] width 178 height 27
select select "25_34"
click at [347, 285] on button "View results" at bounding box center [333, 285] width 127 height 31
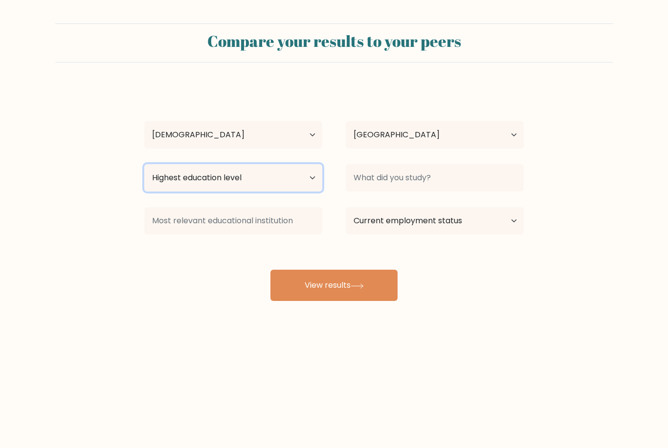
click at [300, 183] on select "Highest education level No schooling Primary Lower Secondary Upper Secondary Oc…" at bounding box center [233, 177] width 178 height 27
click at [307, 180] on select "Highest education level No schooling Primary Lower Secondary Upper Secondary Oc…" at bounding box center [233, 177] width 178 height 27
select select "bachelors_degree"
click at [373, 295] on button "View results" at bounding box center [333, 285] width 127 height 31
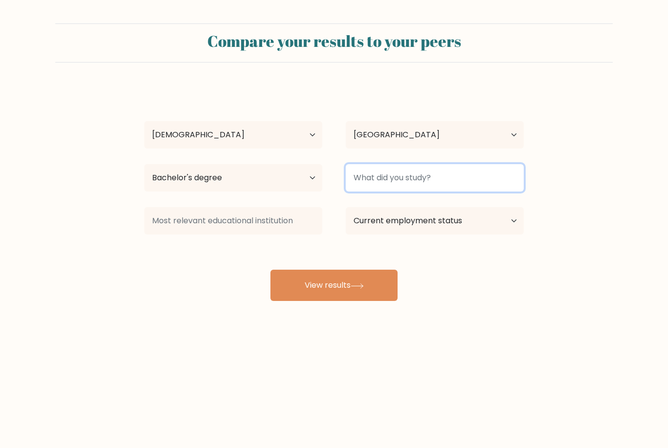
type input "I"
type input "CS"
click at [334, 286] on button "View results" at bounding box center [333, 285] width 127 height 31
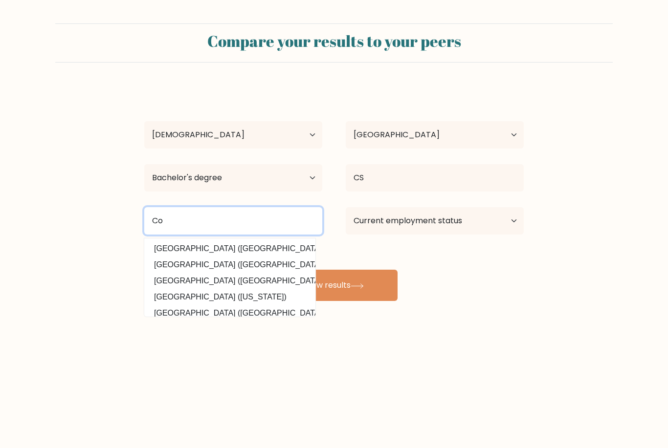
type input "C"
type input "Uni"
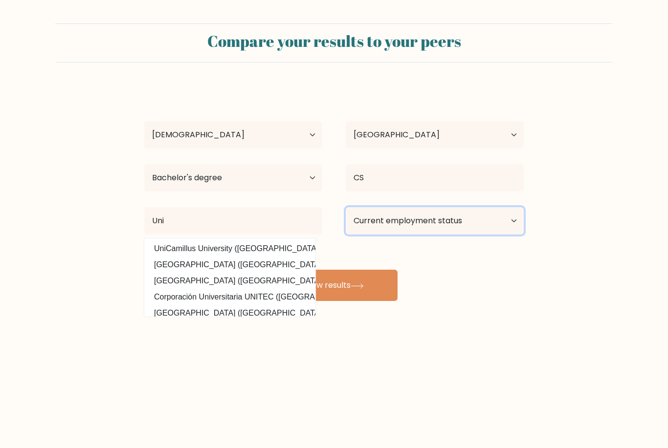
click at [435, 230] on select "Current employment status Employed Student Retired Other / prefer not to answer" at bounding box center [435, 220] width 178 height 27
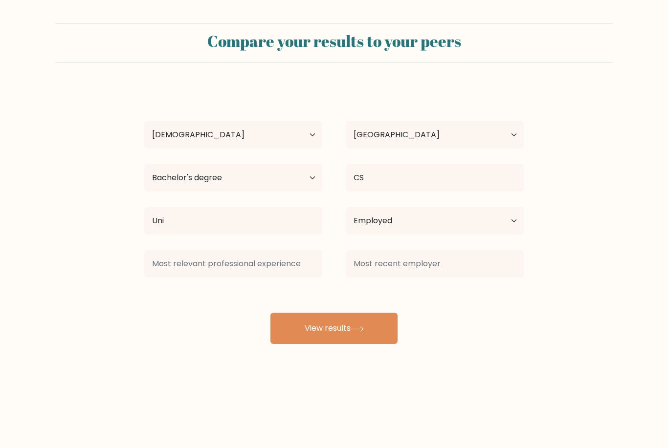
click at [350, 329] on button "View results" at bounding box center [333, 328] width 127 height 31
click at [429, 218] on select "Current employment status Employed Student Retired Other / prefer not to answer" at bounding box center [435, 220] width 178 height 27
click at [442, 223] on select "Current employment status Employed Student Retired Other / prefer not to answer" at bounding box center [435, 220] width 178 height 27
select select "other"
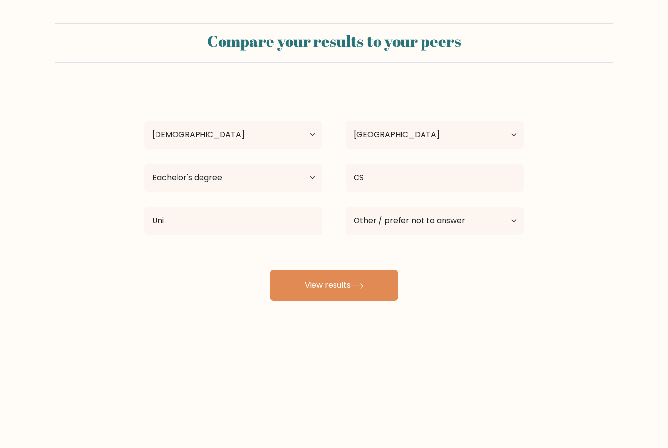
click at [363, 290] on button "View results" at bounding box center [333, 285] width 127 height 31
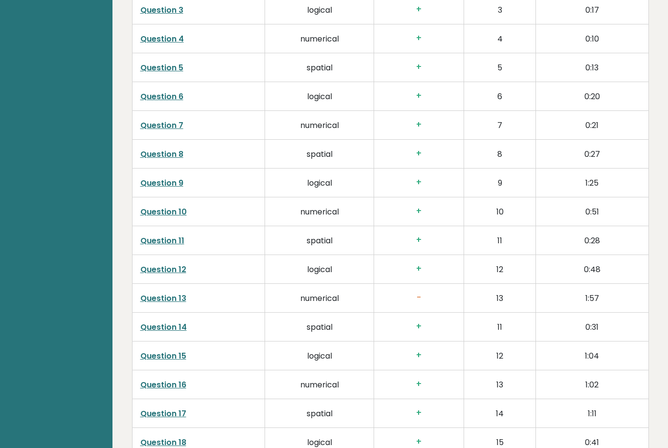
scroll to position [1591, 0]
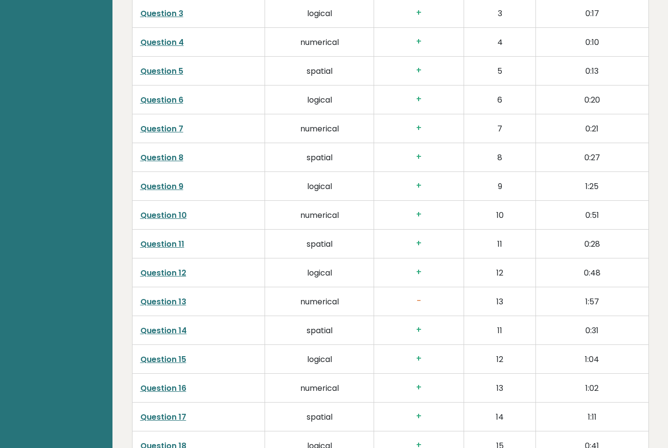
click at [417, 296] on h3 "-" at bounding box center [419, 301] width 74 height 10
click at [295, 299] on td "numerical" at bounding box center [319, 301] width 109 height 29
click at [157, 305] on link "Question 13" at bounding box center [163, 301] width 46 height 11
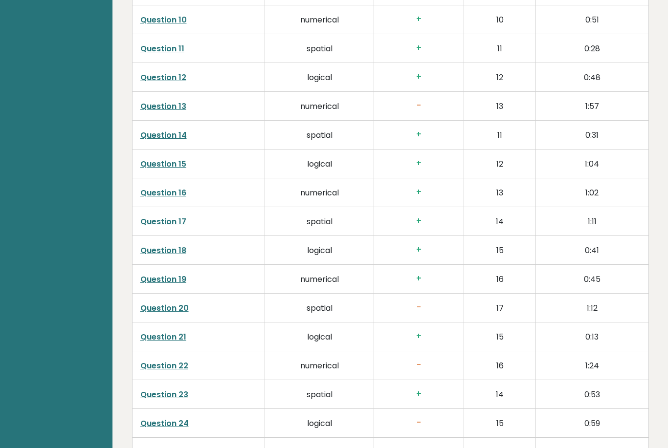
scroll to position [1790, 0]
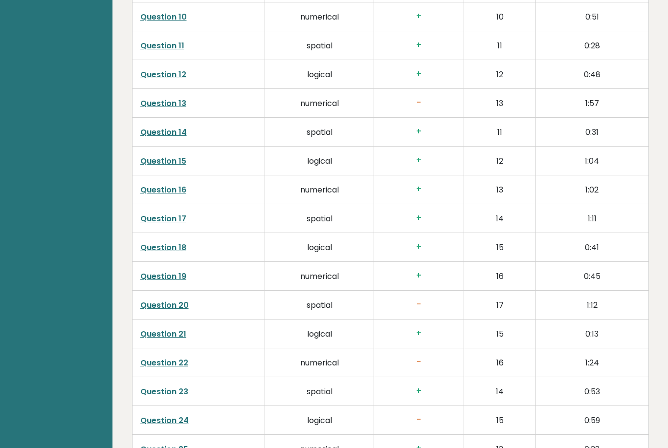
click at [409, 303] on h3 "-" at bounding box center [419, 305] width 74 height 10
click at [176, 307] on link "Question 20" at bounding box center [164, 305] width 48 height 11
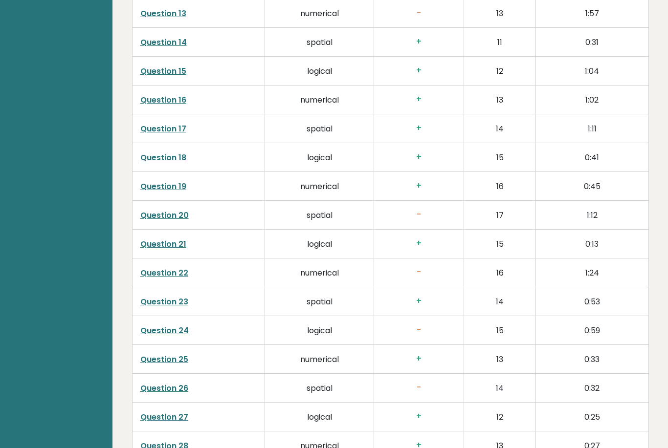
scroll to position [1878, 0]
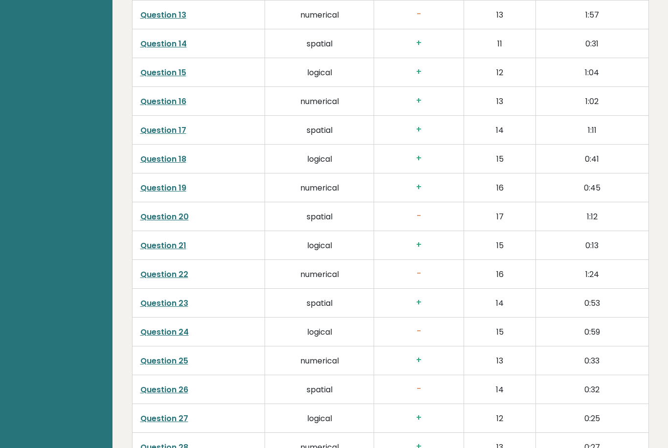
click at [156, 272] on link "Question 22" at bounding box center [164, 274] width 48 height 11
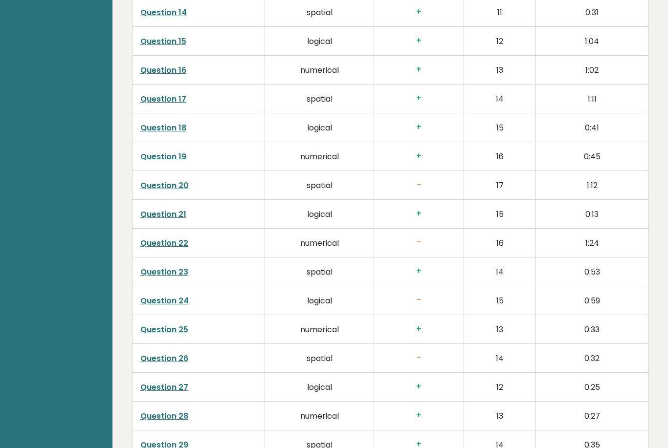
click at [161, 243] on link "Question 22" at bounding box center [164, 243] width 48 height 11
click at [151, 300] on link "Question 24" at bounding box center [164, 300] width 48 height 11
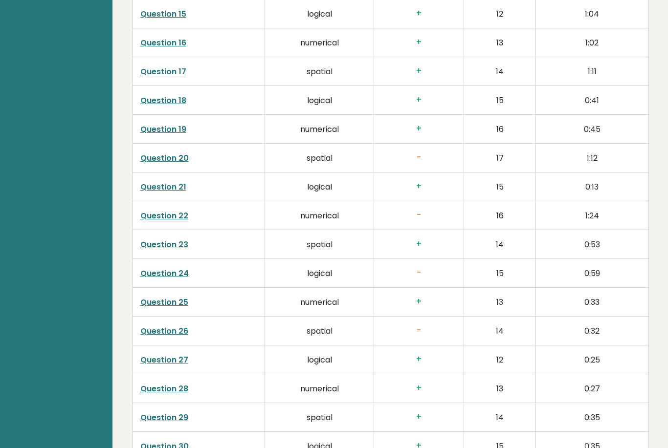
click at [159, 336] on link "Question 26" at bounding box center [164, 331] width 48 height 11
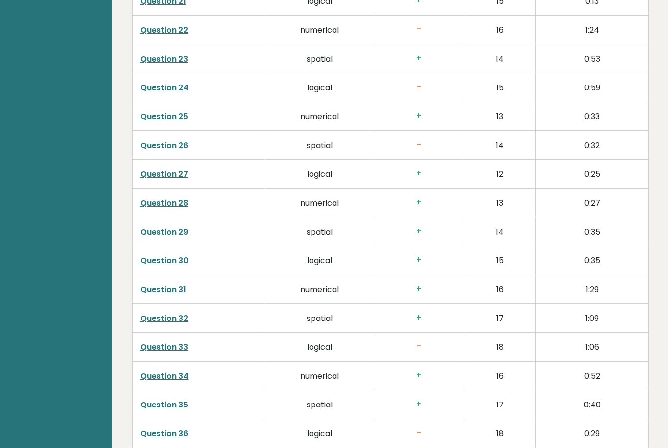
scroll to position [2132, 0]
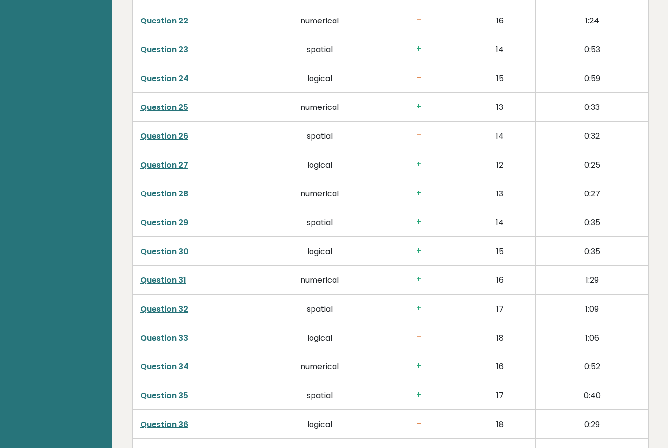
click at [164, 339] on link "Question 33" at bounding box center [164, 337] width 48 height 11
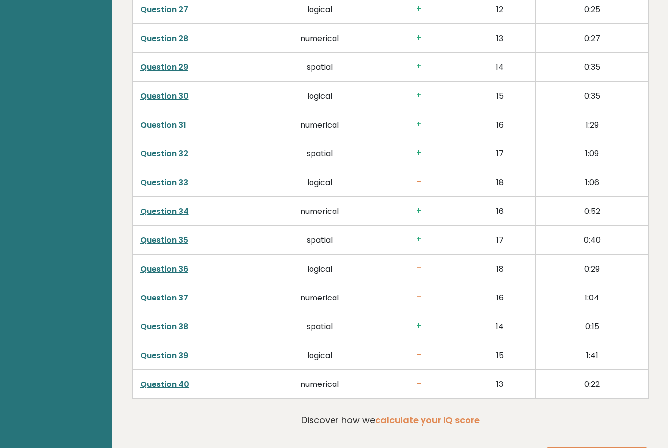
scroll to position [2293, 0]
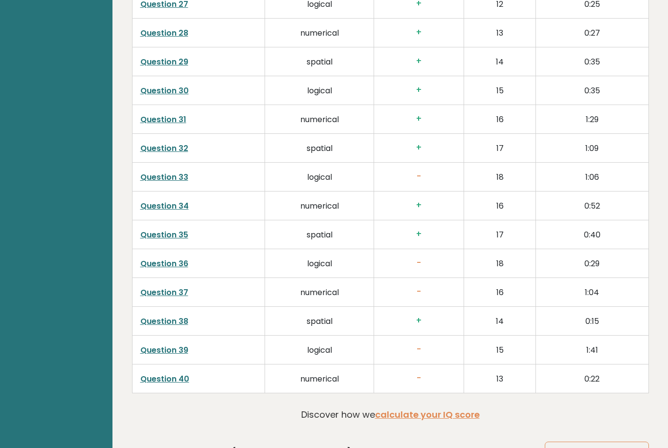
click at [155, 259] on link "Question 36" at bounding box center [164, 263] width 48 height 11
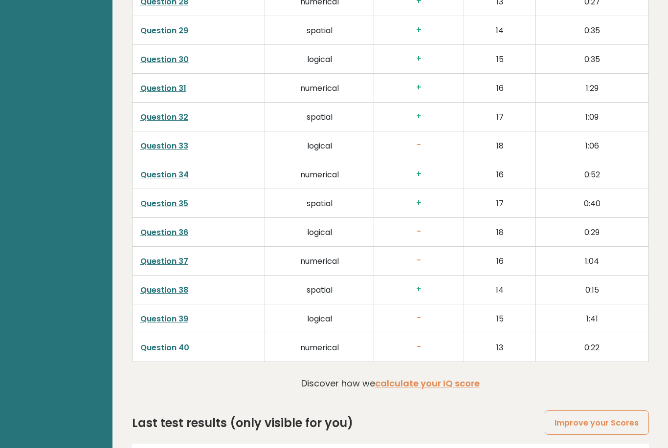
click at [156, 264] on link "Question 37" at bounding box center [164, 261] width 48 height 11
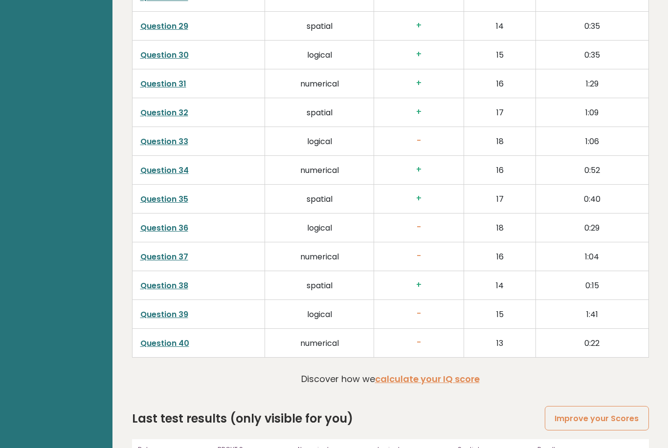
scroll to position [2335, 0]
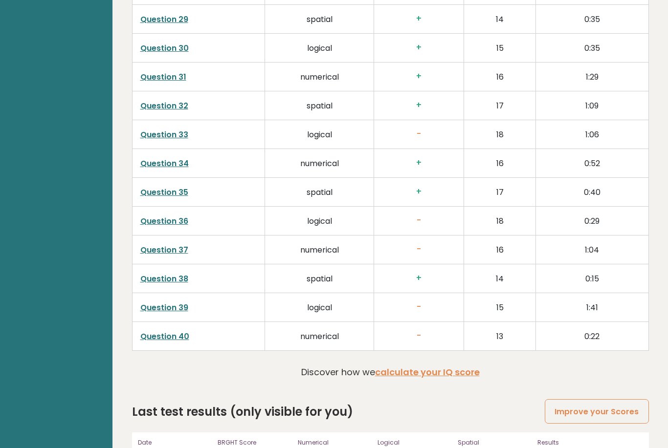
click at [161, 303] on link "Question 39" at bounding box center [164, 307] width 48 height 11
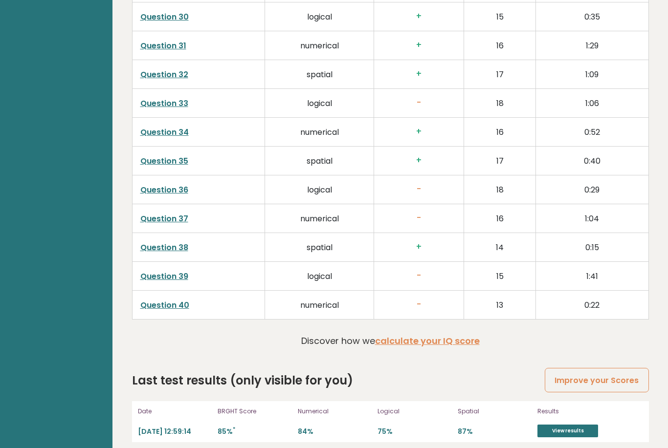
click at [165, 301] on link "Question 40" at bounding box center [164, 305] width 49 height 11
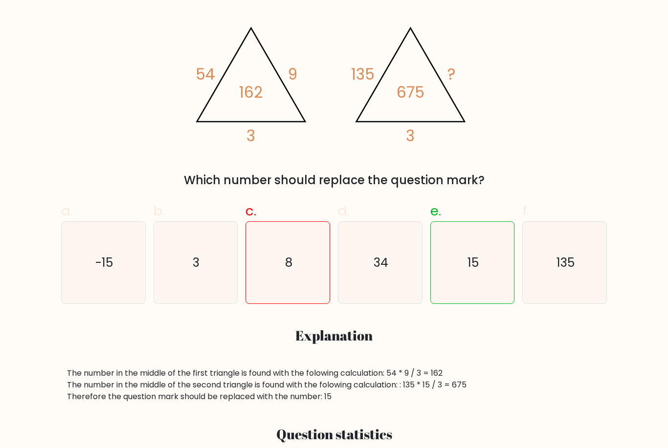
scroll to position [183, 0]
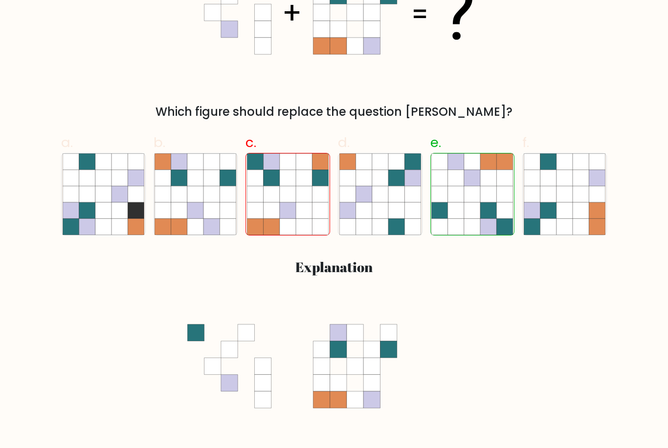
scroll to position [253, 0]
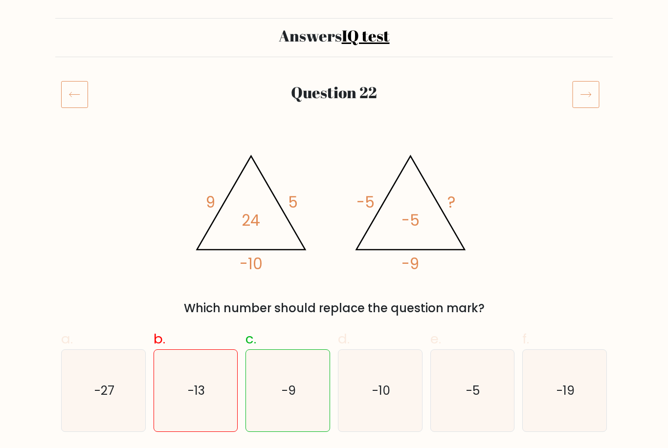
scroll to position [55, 0]
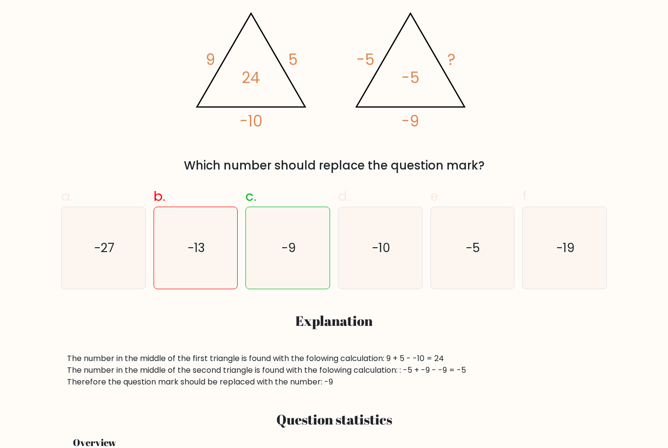
scroll to position [194, 0]
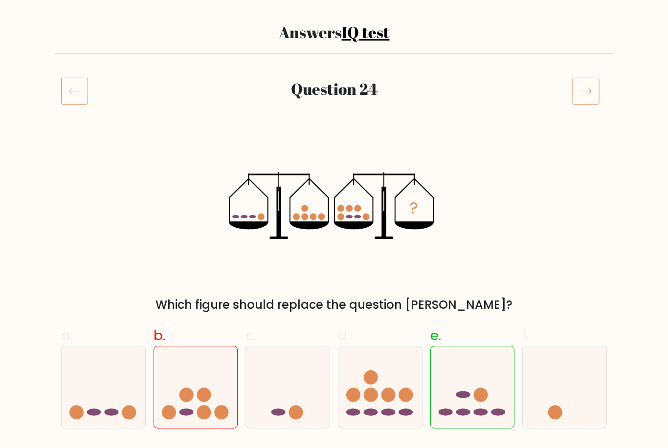
scroll to position [56, 0]
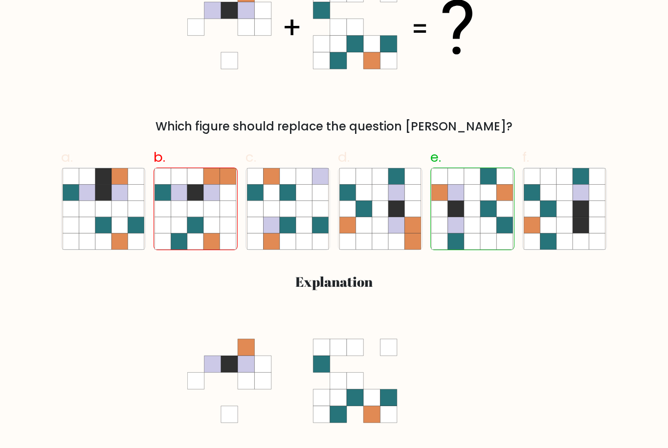
scroll to position [240, 0]
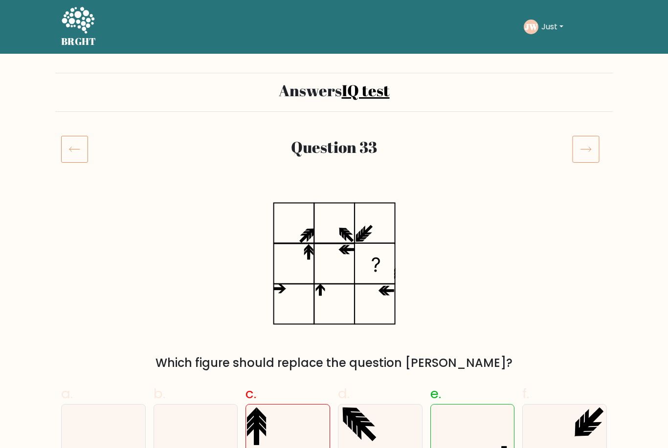
scroll to position [125, 0]
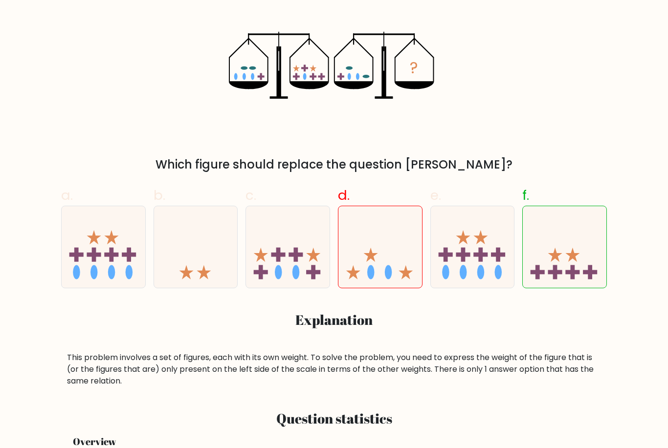
scroll to position [193, 0]
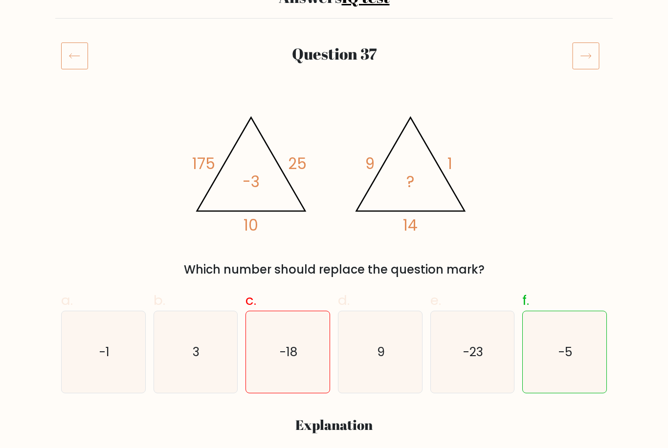
scroll to position [138, 0]
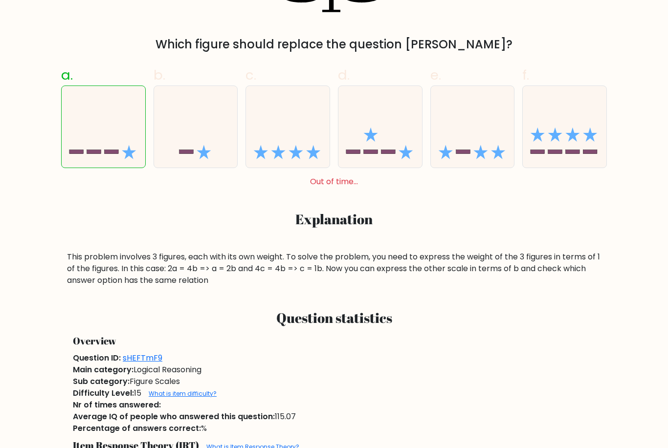
scroll to position [342, 0]
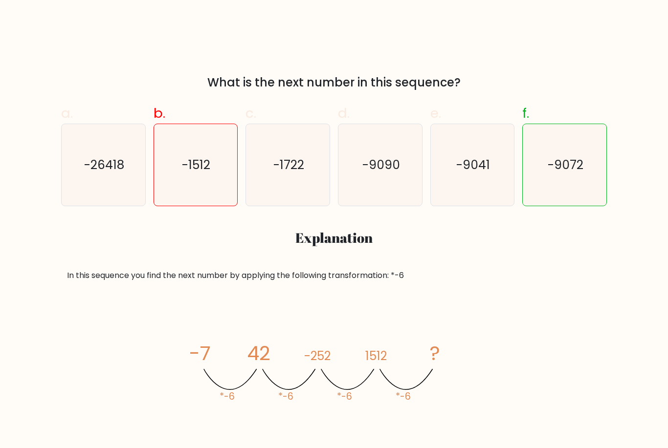
scroll to position [281, 0]
